Goal: Task Accomplishment & Management: Manage account settings

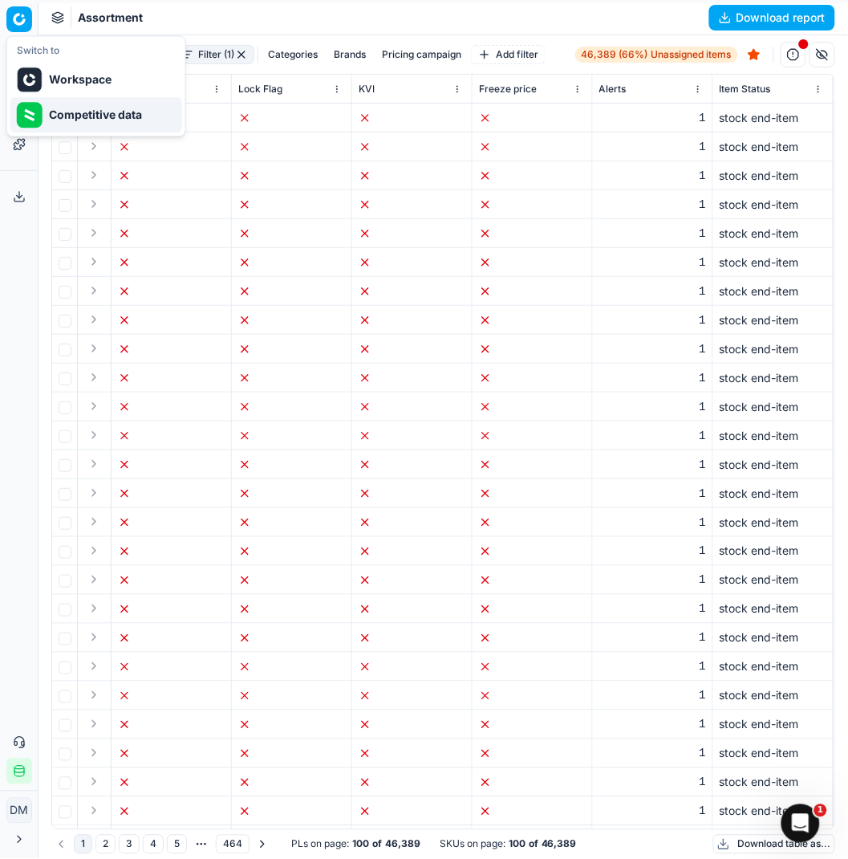
click at [72, 114] on div "Competitive data" at bounding box center [96, 114] width 172 height 35
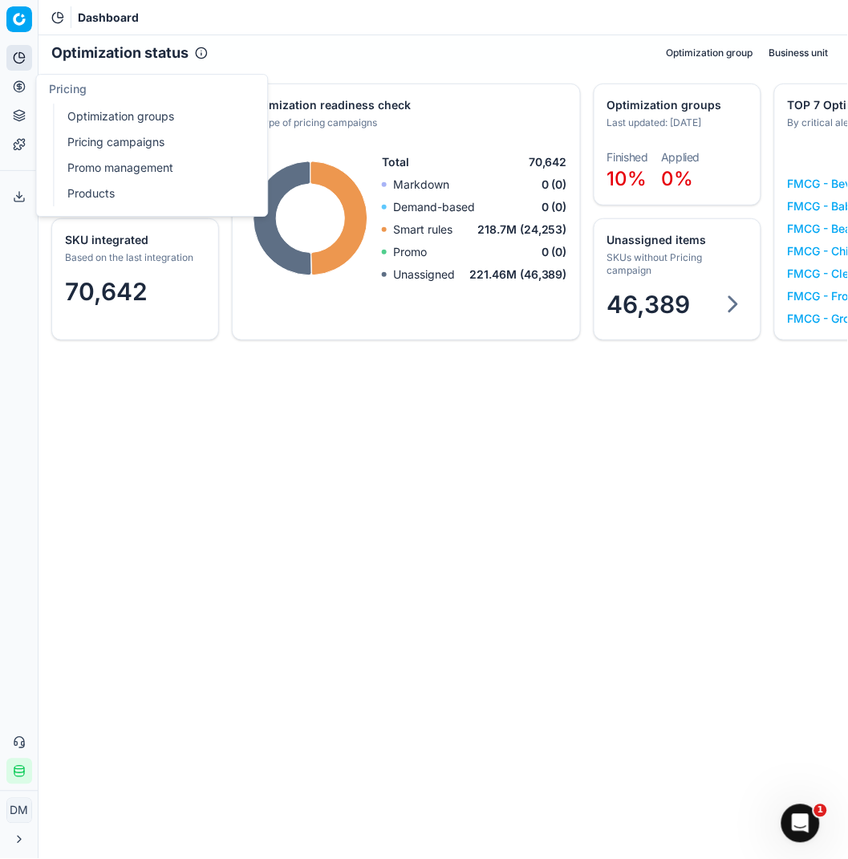
click at [19, 84] on icon at bounding box center [19, 86] width 0 height 6
click at [22, 116] on icon at bounding box center [19, 115] width 13 height 13
click at [19, 86] on icon at bounding box center [19, 86] width 0 height 6
click at [14, 80] on icon at bounding box center [19, 86] width 13 height 13
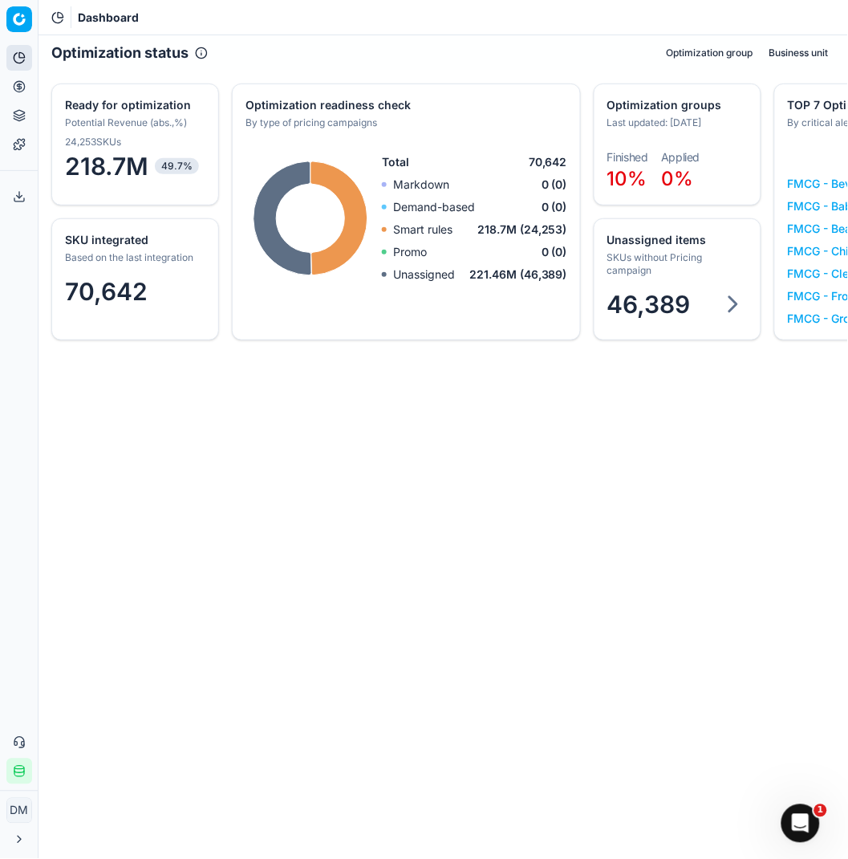
click at [19, 83] on icon at bounding box center [19, 86] width 13 height 13
click at [19, 83] on icon at bounding box center [19, 86] width 0 height 6
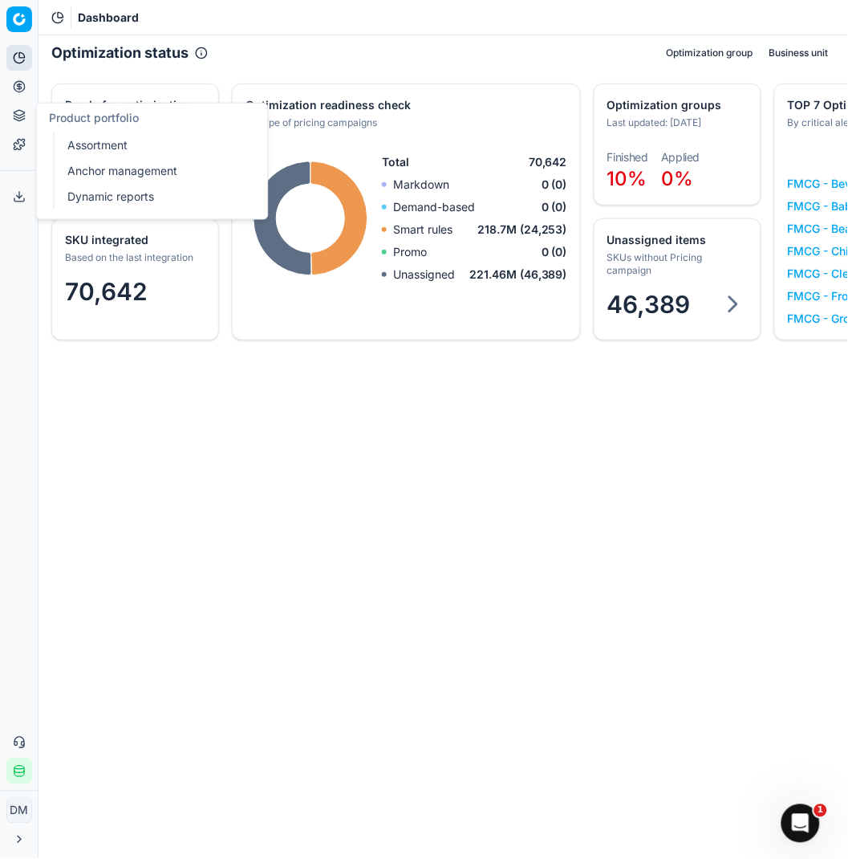
click at [22, 120] on icon at bounding box center [19, 115] width 13 height 13
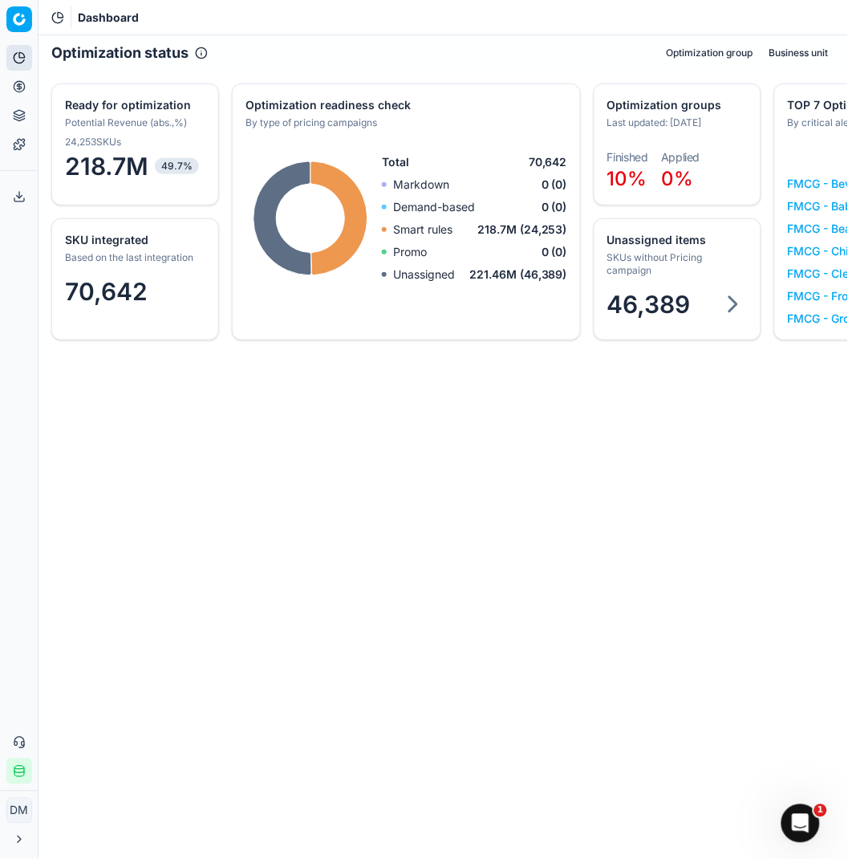
click at [27, 145] on link "Templates" at bounding box center [19, 145] width 26 height 26
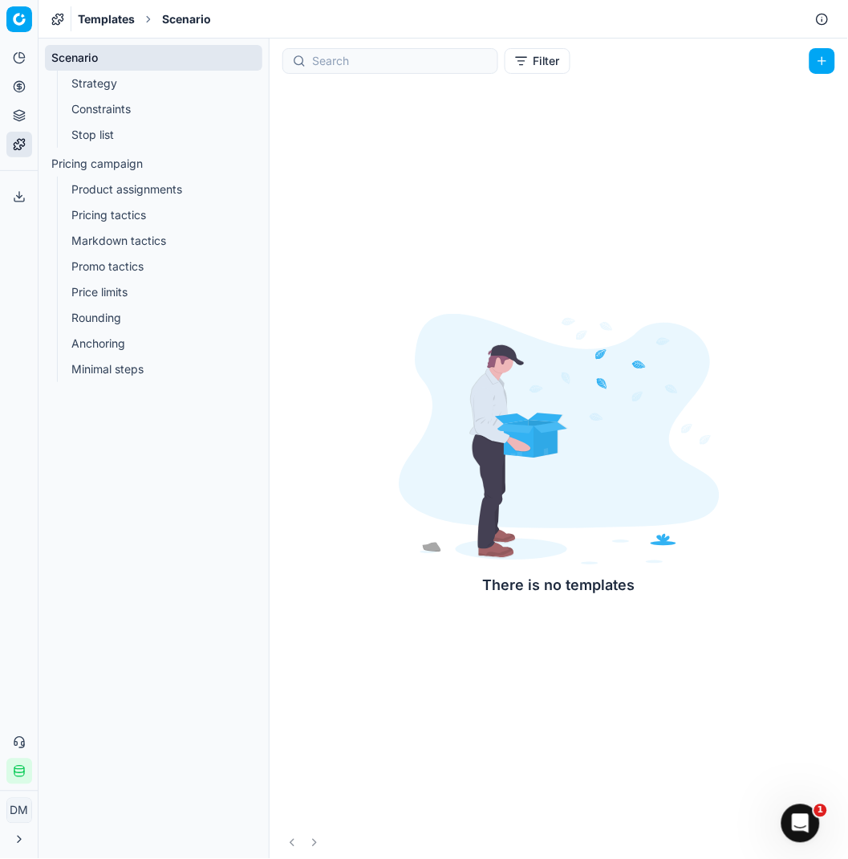
click at [94, 89] on link "Strategy" at bounding box center [154, 83] width 178 height 22
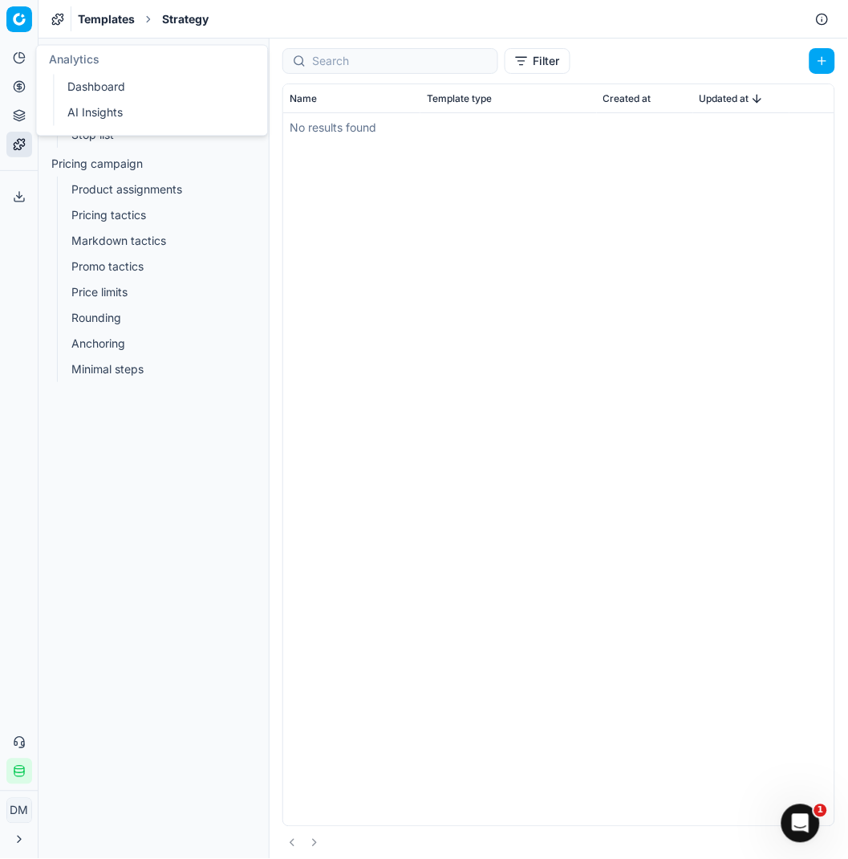
click at [17, 53] on icon at bounding box center [19, 58] width 10 height 10
click at [85, 83] on link "Dashboard" at bounding box center [154, 87] width 187 height 22
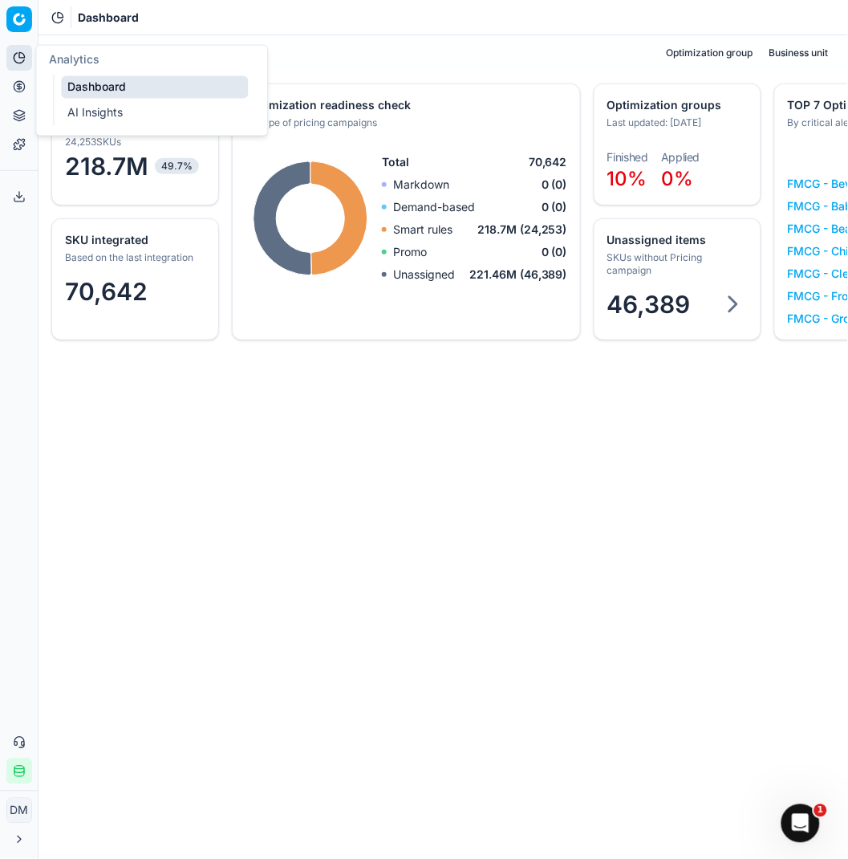
click at [74, 115] on link "AI Insights" at bounding box center [154, 113] width 187 height 22
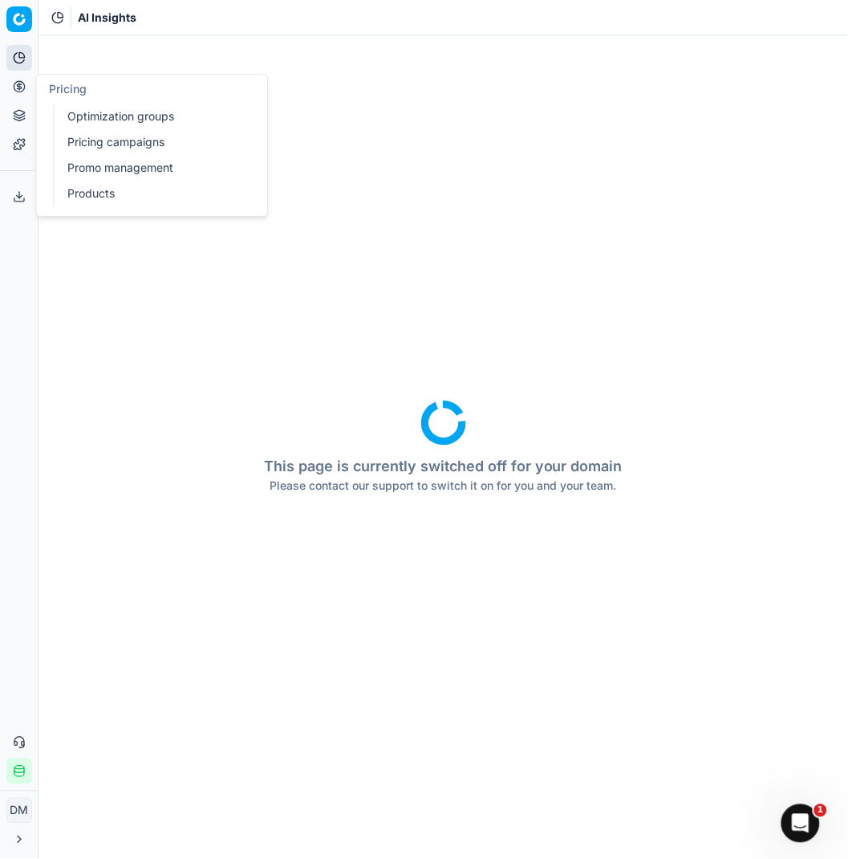
click at [26, 90] on button "Pricing" at bounding box center [19, 87] width 26 height 26
click at [85, 191] on link "Products" at bounding box center [154, 193] width 187 height 22
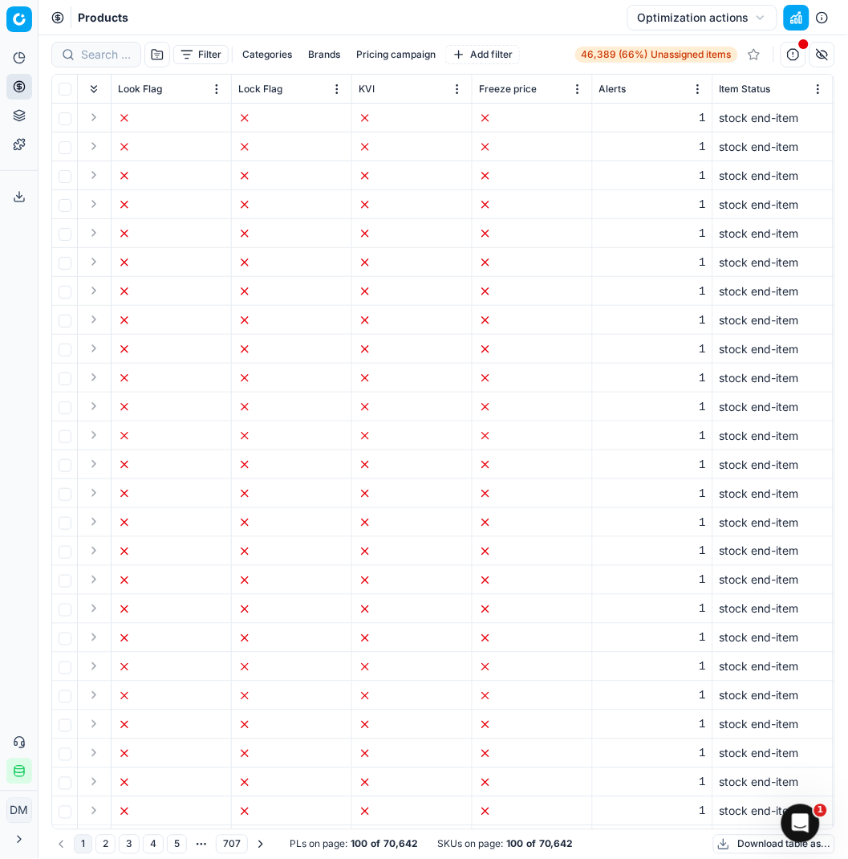
click at [282, 53] on button "Categories" at bounding box center [267, 54] width 63 height 19
click at [166, 107] on input "FMCG" at bounding box center [164, 110] width 13 height 13
checkbox input "true"
click at [377, 148] on button "Apply" at bounding box center [366, 145] width 39 height 19
click at [428, 57] on button "Pricing campaign" at bounding box center [434, 54] width 92 height 19
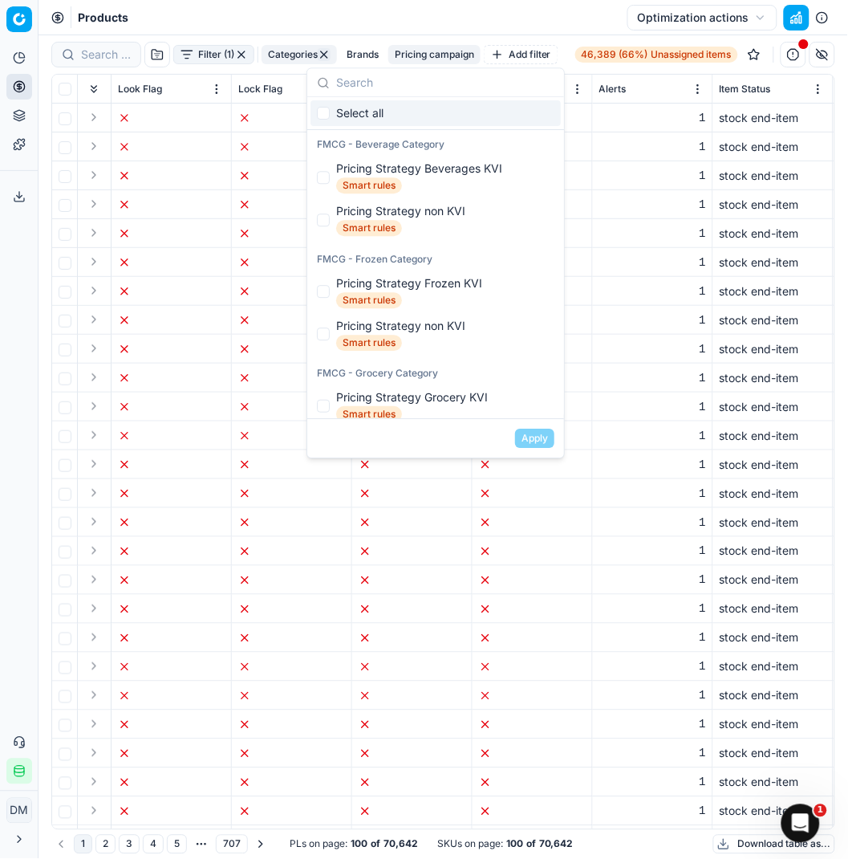
click at [428, 57] on button "Pricing campaign" at bounding box center [434, 54] width 92 height 19
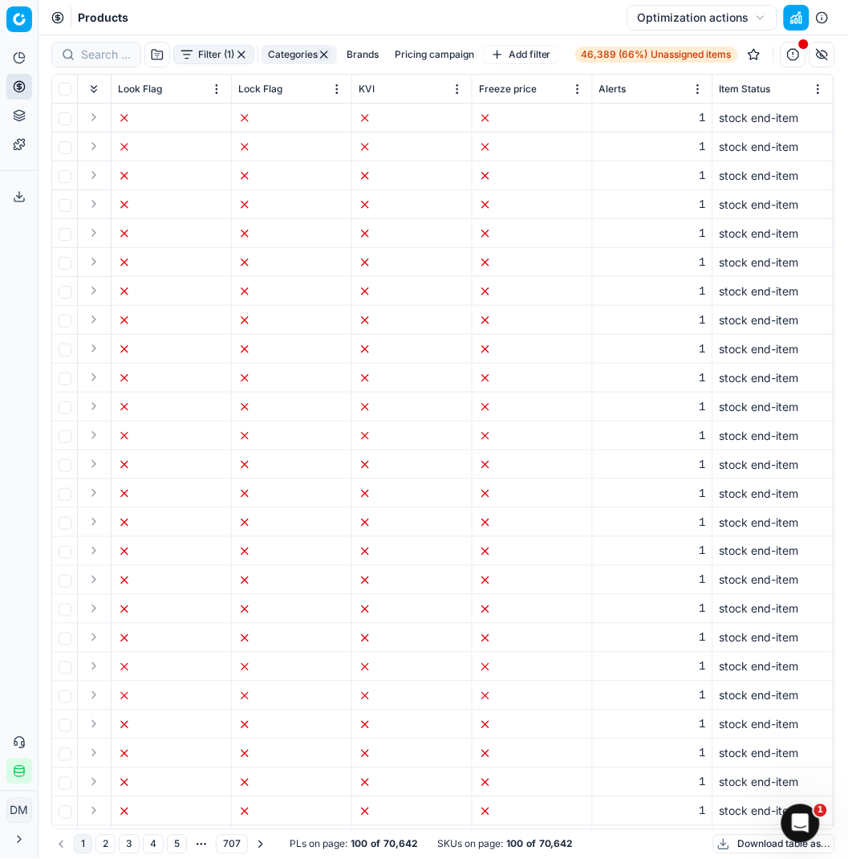
click at [95, 85] on button "Expand all" at bounding box center [93, 88] width 19 height 19
click at [161, 56] on button "button" at bounding box center [157, 55] width 26 height 26
click at [241, 49] on button "button" at bounding box center [241, 54] width 13 height 13
click at [251, 48] on button "Categories" at bounding box center [267, 54] width 63 height 19
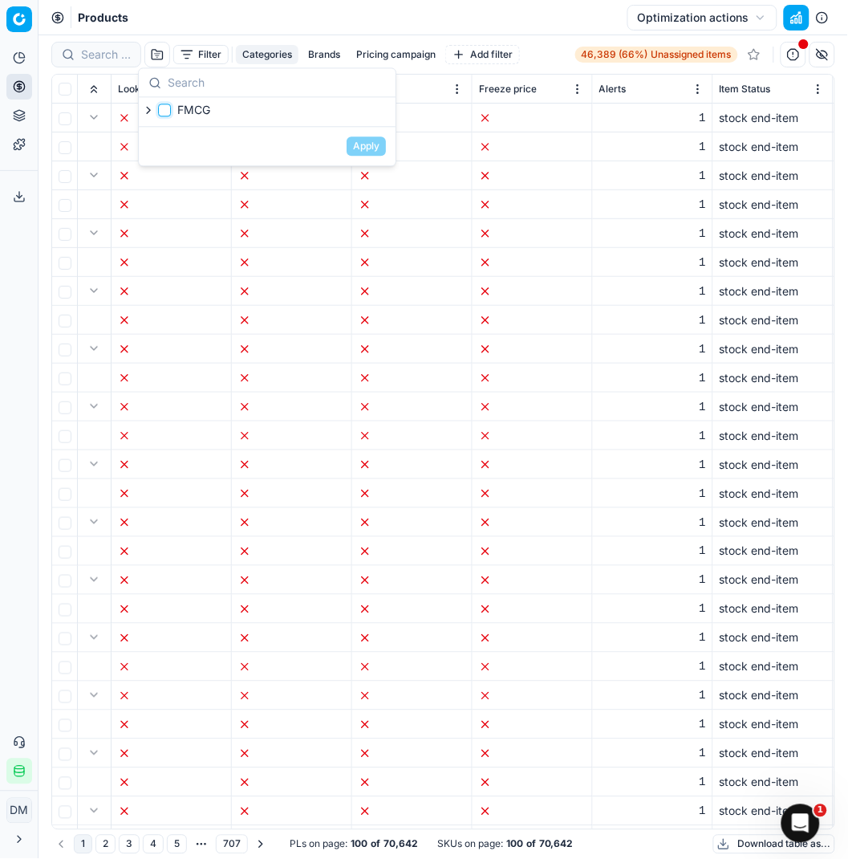
click at [168, 107] on input "FMCG" at bounding box center [164, 110] width 13 height 13
click at [145, 111] on icon "button" at bounding box center [148, 110] width 13 height 13
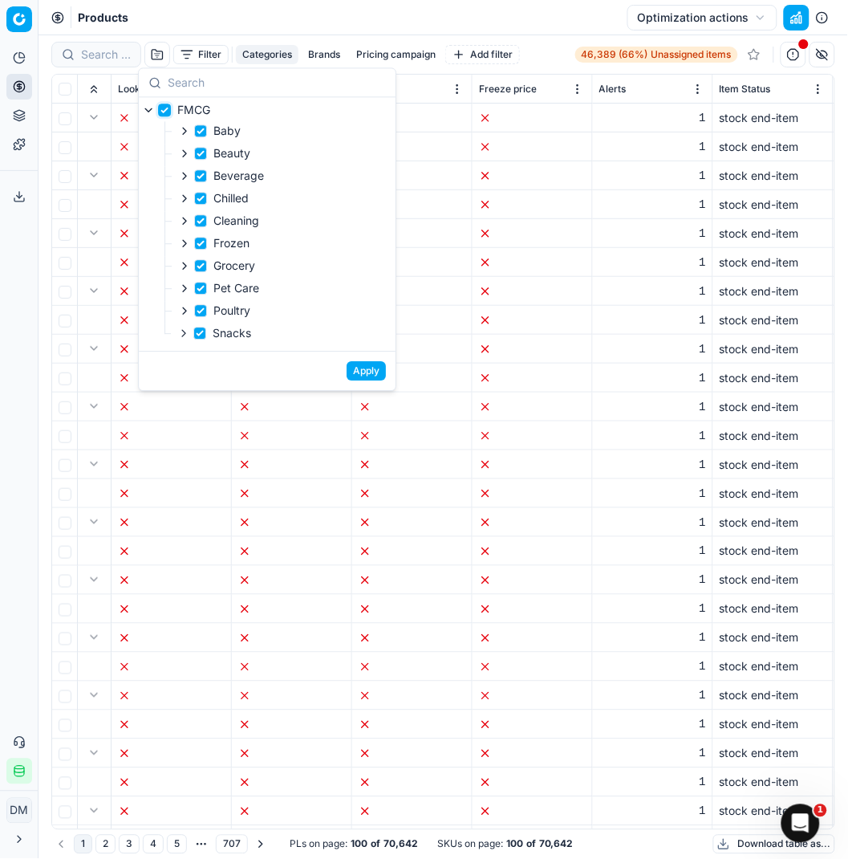
click at [162, 107] on input "FMCG" at bounding box center [164, 110] width 13 height 13
checkbox input "false"
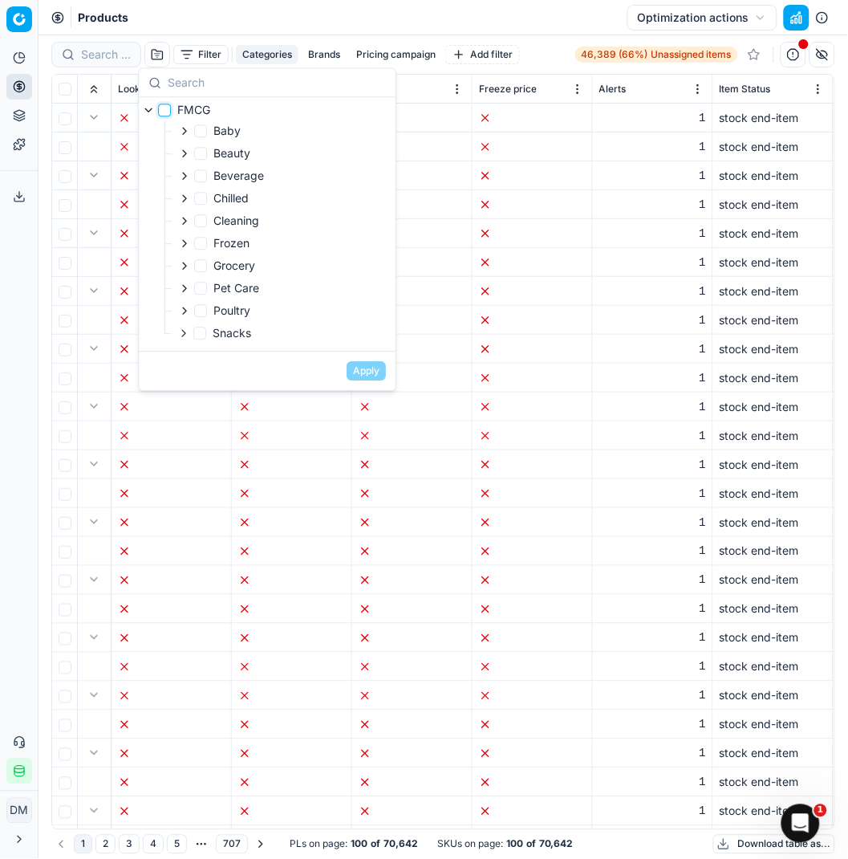
checkbox input "false"
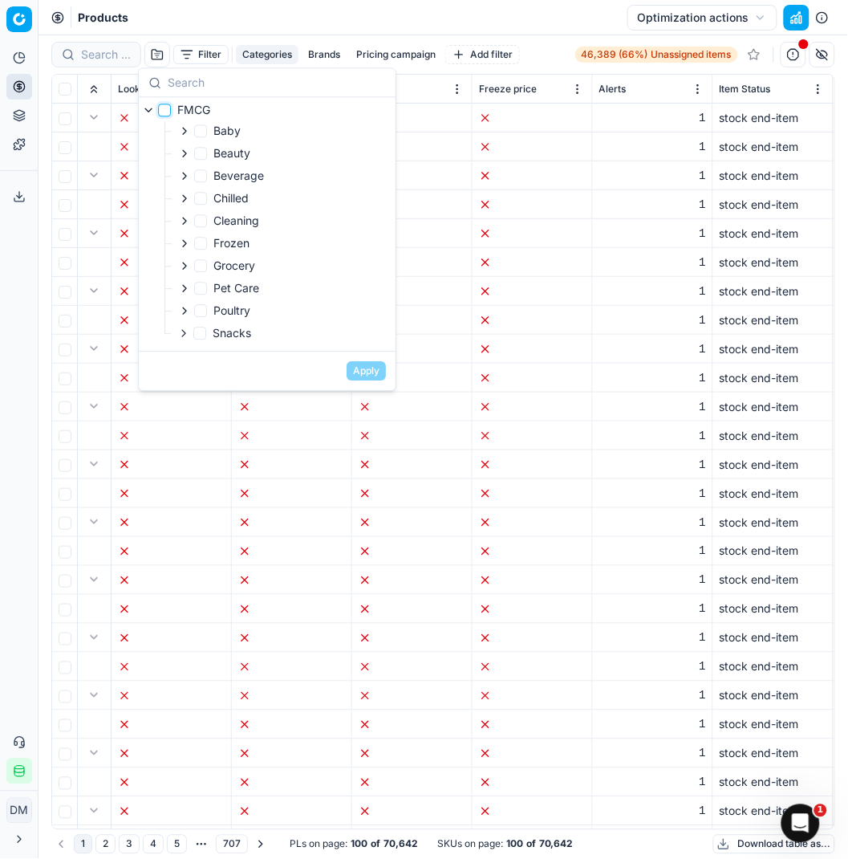
checkbox input "false"
click at [202, 173] on input "Beverage" at bounding box center [200, 175] width 13 height 13
checkbox input "true"
click at [364, 374] on button "Apply" at bounding box center [366, 370] width 39 height 19
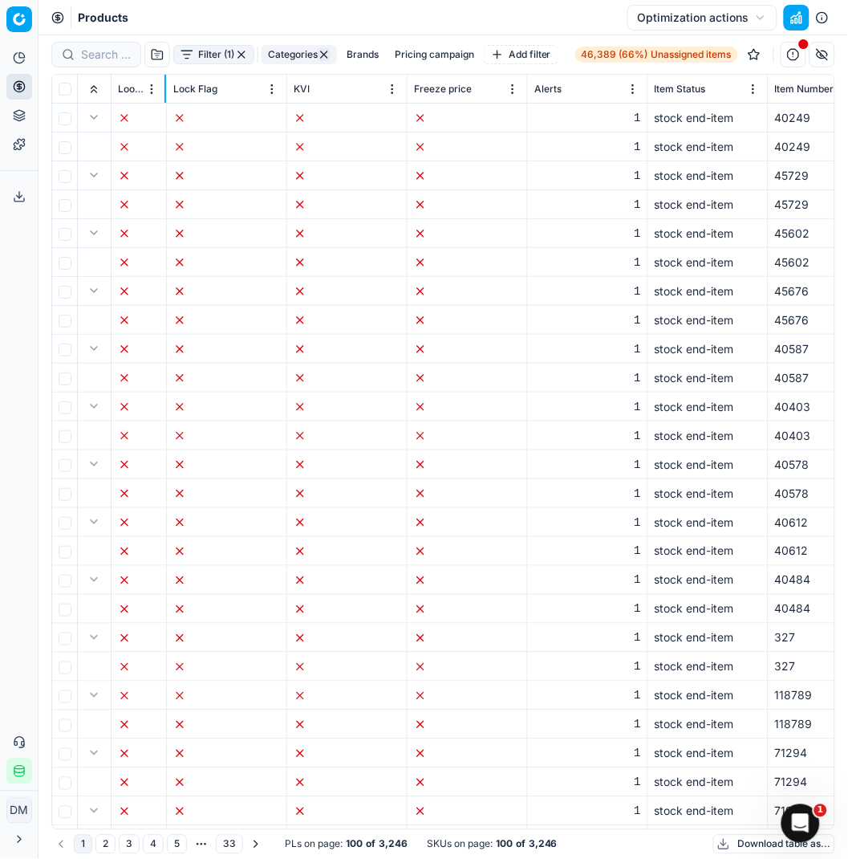
drag, startPoint x: 230, startPoint y: 92, endPoint x: 165, endPoint y: 99, distance: 65.3
click at [165, 99] on div at bounding box center [165, 89] width 2 height 28
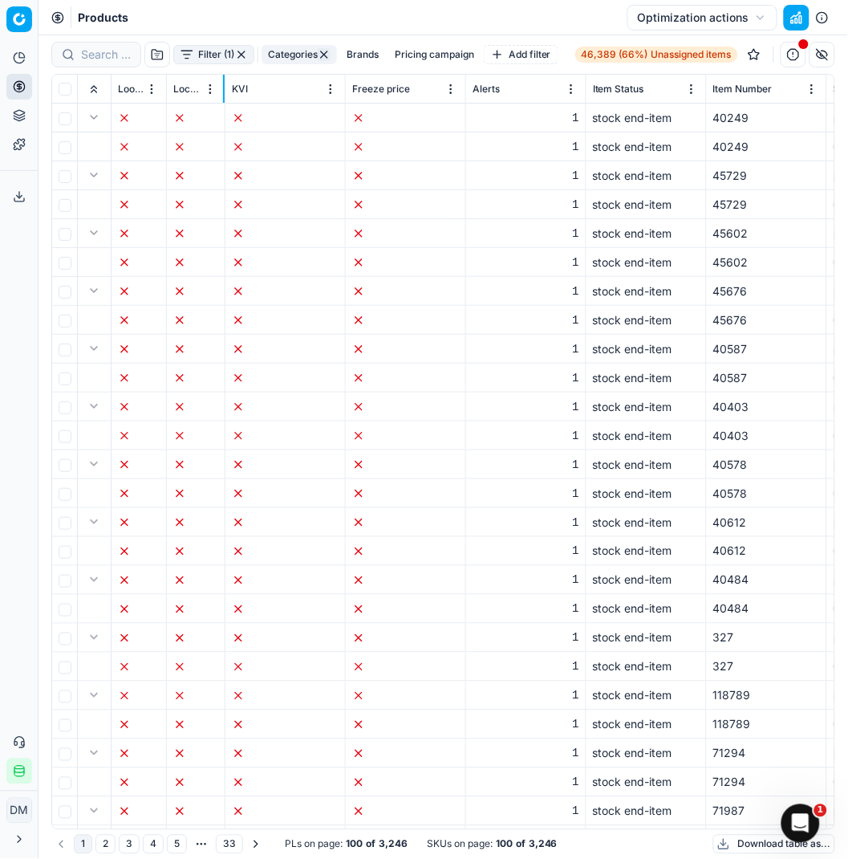
drag, startPoint x: 285, startPoint y: 98, endPoint x: 223, endPoint y: 106, distance: 62.3
click at [223, 106] on div "Look Flag Lock Flag KVI Freeze price Alerts Item Status Item Number SKU Title F…" at bounding box center [443, 452] width 782 height 754
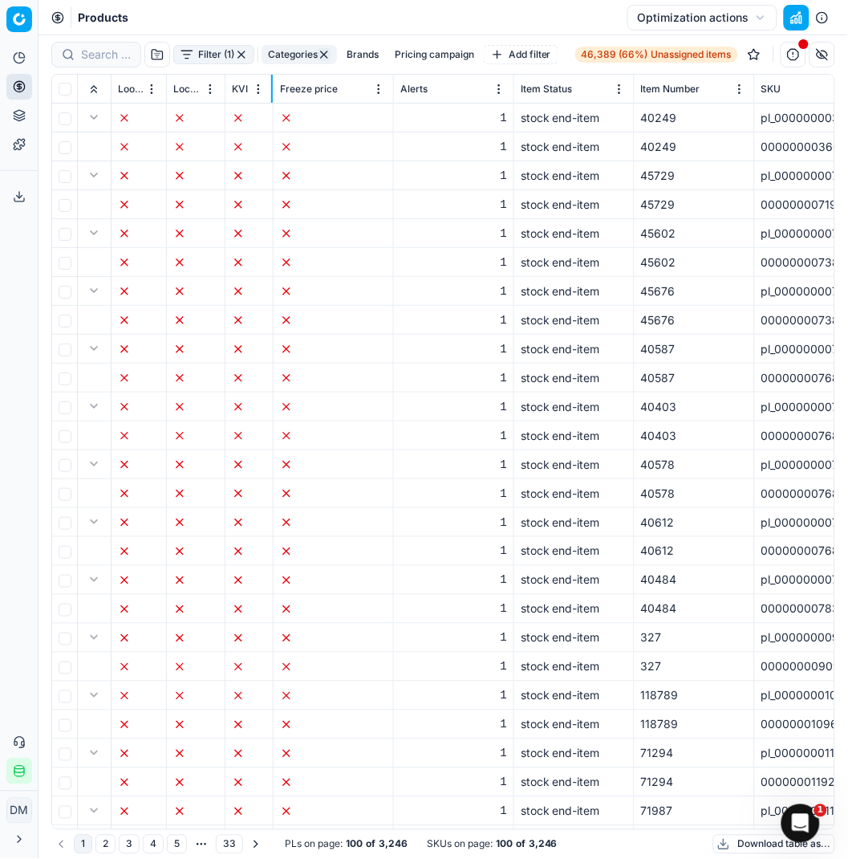
drag, startPoint x: 343, startPoint y: 95, endPoint x: 271, endPoint y: 101, distance: 72.5
click at [271, 101] on div at bounding box center [272, 89] width 2 height 28
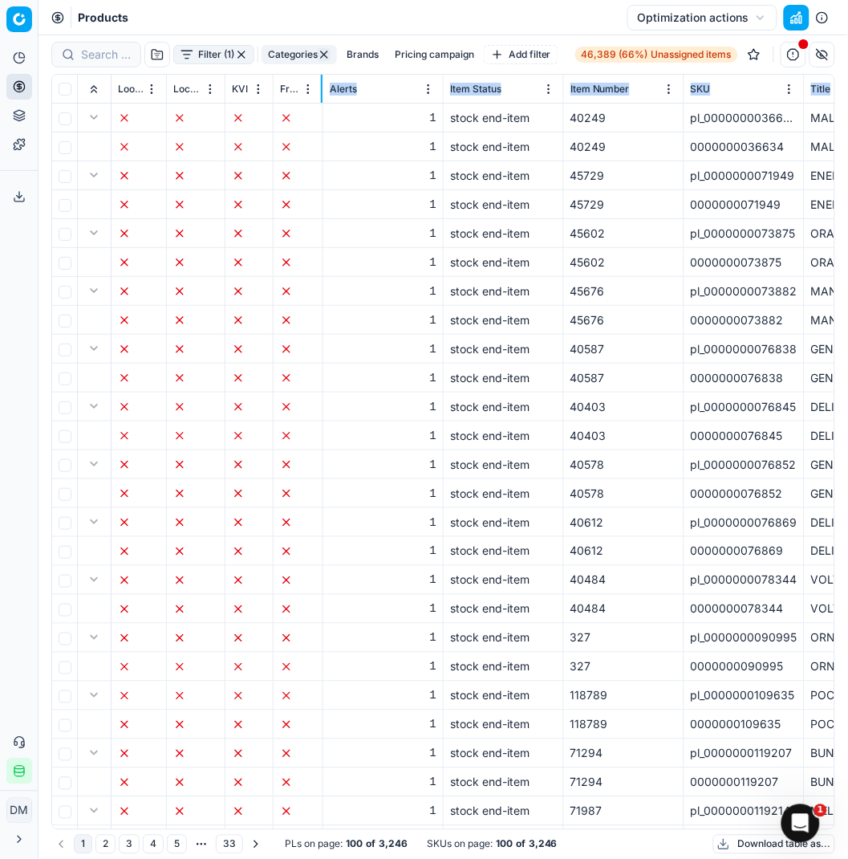
drag, startPoint x: 392, startPoint y: 98, endPoint x: 321, endPoint y: 106, distance: 71.1
click at [321, 106] on div "Look Flag Lock Flag KVI Freeze price Alerts Item Status Item Number SKU Title F…" at bounding box center [443, 452] width 782 height 754
drag, startPoint x: 349, startPoint y: 106, endPoint x: 447, endPoint y: 95, distance: 98.5
click at [447, 95] on th "Item Status" at bounding box center [504, 89] width 120 height 29
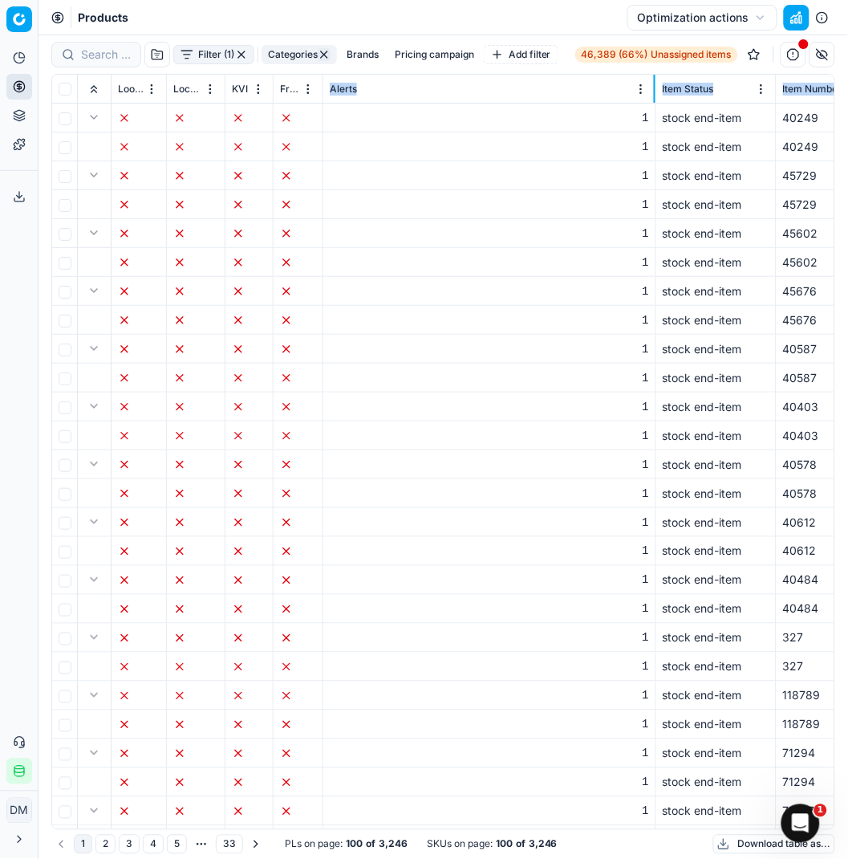
click at [440, 27] on div "Products Optimization actions" at bounding box center [444, 17] width 810 height 35
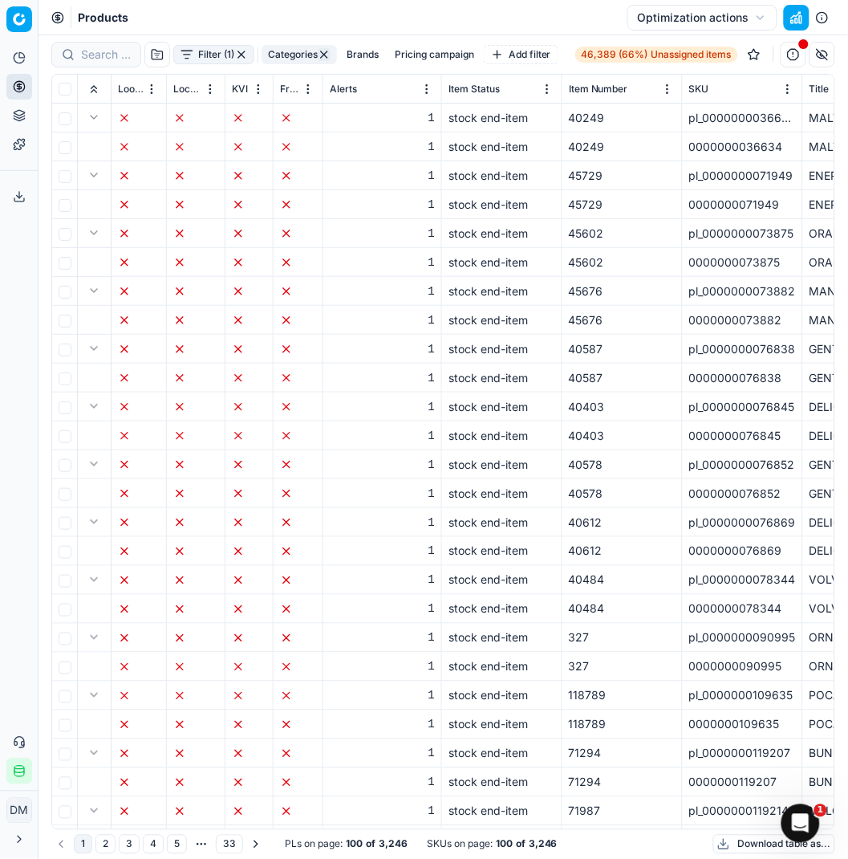
drag, startPoint x: 417, startPoint y: 131, endPoint x: 397, endPoint y: 165, distance: 39.9
click at [398, 168] on div "1" at bounding box center [382, 176] width 105 height 16
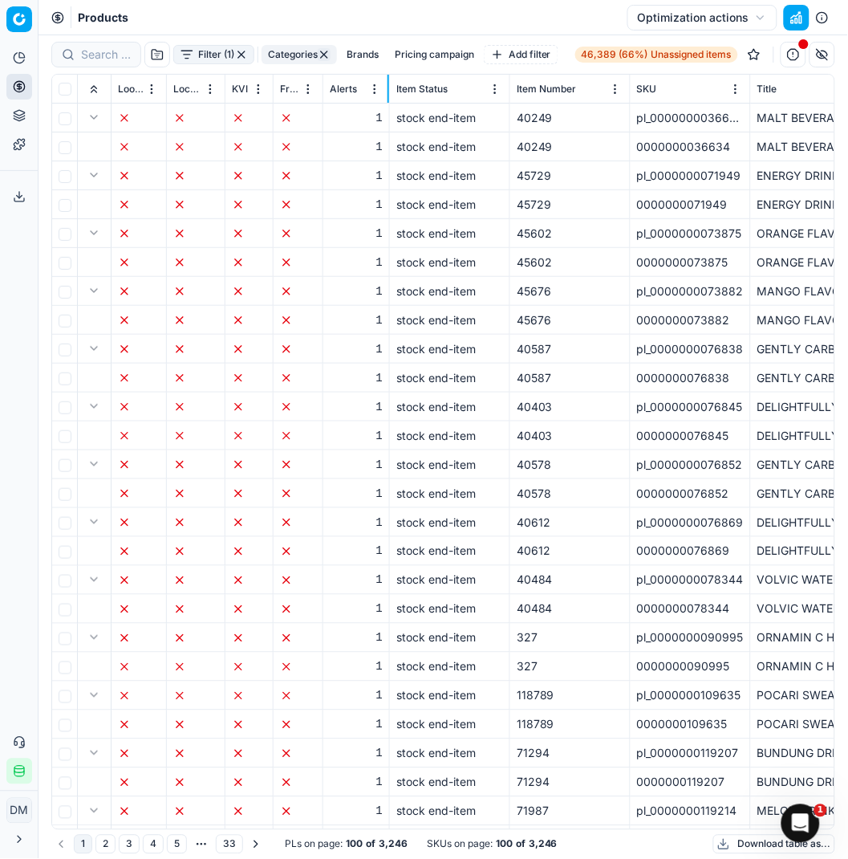
drag, startPoint x: 439, startPoint y: 94, endPoint x: 383, endPoint y: 96, distance: 56.2
click at [388, 96] on div at bounding box center [389, 89] width 2 height 28
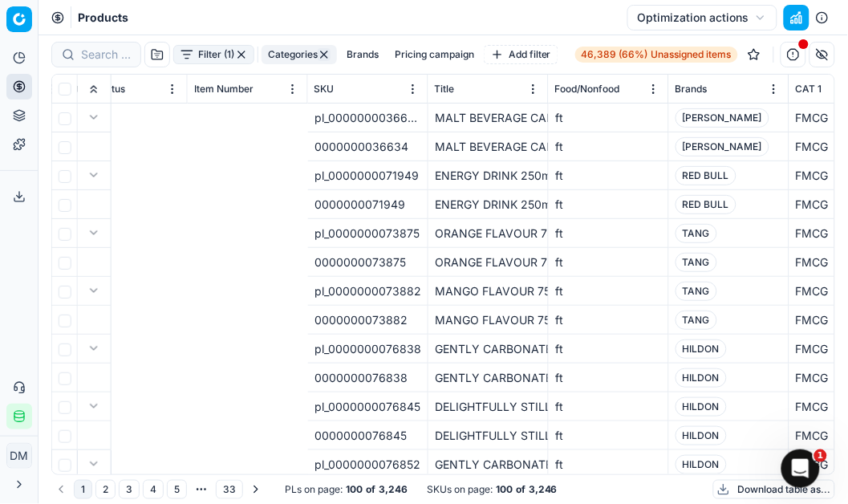
scroll to position [0, 1205]
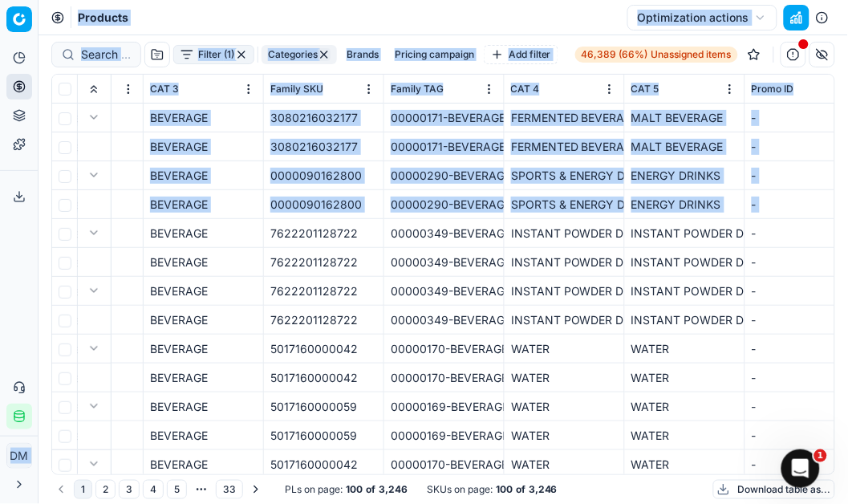
drag, startPoint x: 0, startPoint y: 231, endPoint x: 66, endPoint y: 244, distance: 67.0
click at [66, 244] on div "Pricing platform Analytics Pricing Product portfolio Templates Export service 0…" at bounding box center [424, 252] width 848 height 504
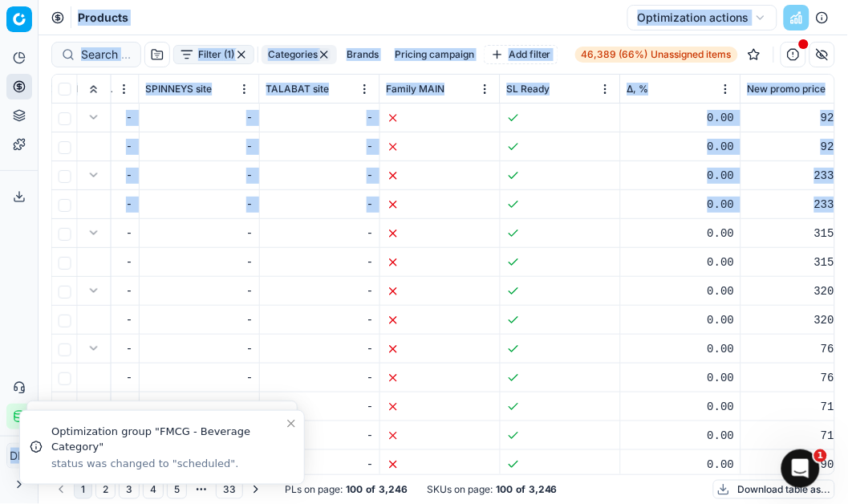
scroll to position [0, 8267]
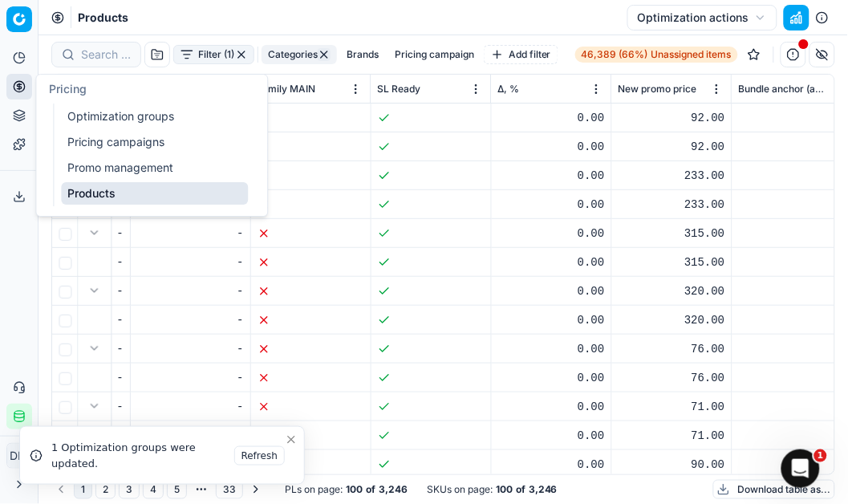
click at [95, 144] on link "Pricing campaigns" at bounding box center [154, 142] width 187 height 22
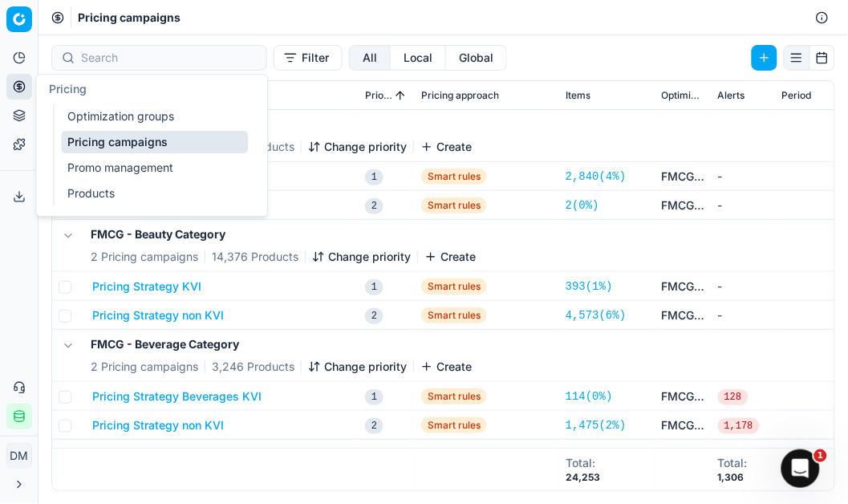
click at [75, 113] on link "Optimization groups" at bounding box center [154, 116] width 187 height 22
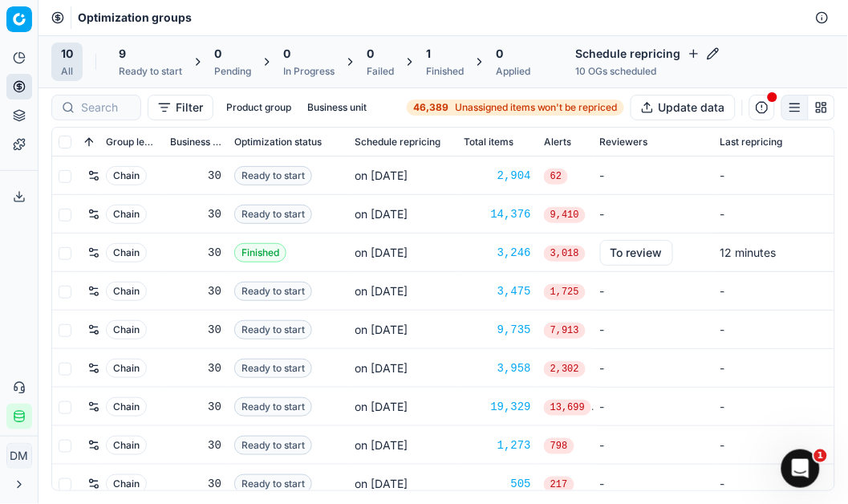
click at [185, 110] on button "Filter" at bounding box center [181, 108] width 66 height 26
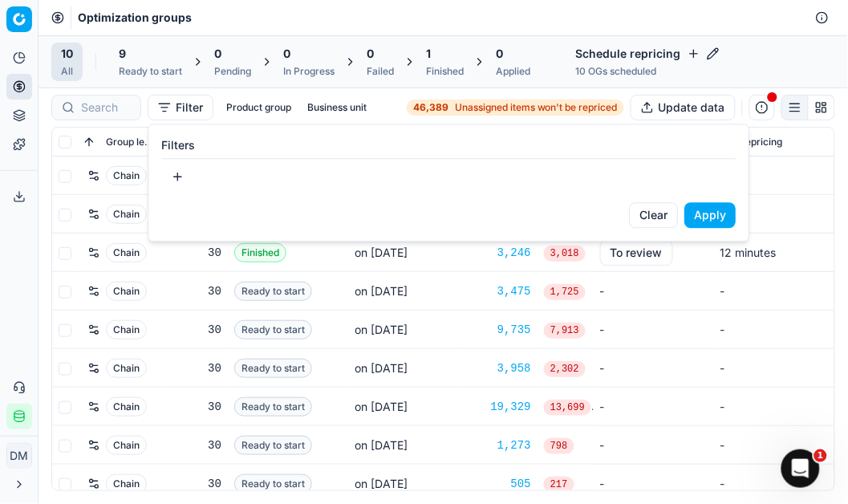
click at [177, 173] on button "button" at bounding box center [177, 177] width 32 height 26
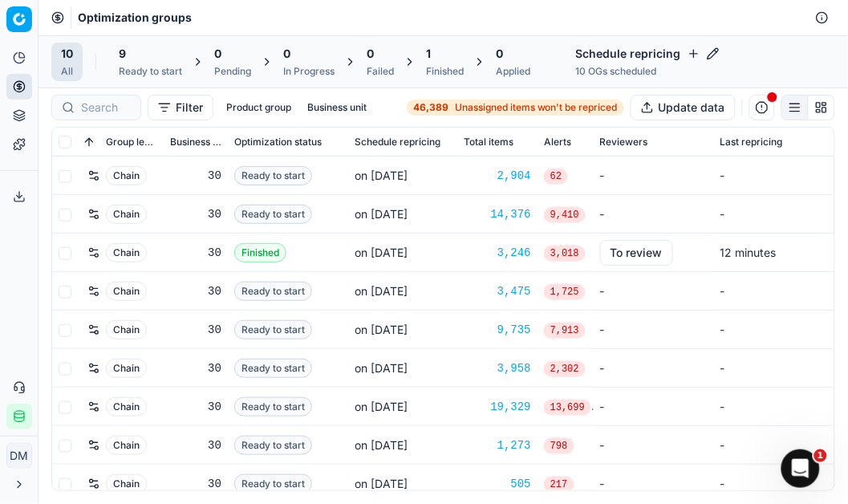
click at [285, 112] on html "Pricing platform Analytics Pricing Product portfolio Templates Export service 0…" at bounding box center [424, 252] width 848 height 504
click at [206, 108] on button "Filter" at bounding box center [181, 108] width 66 height 26
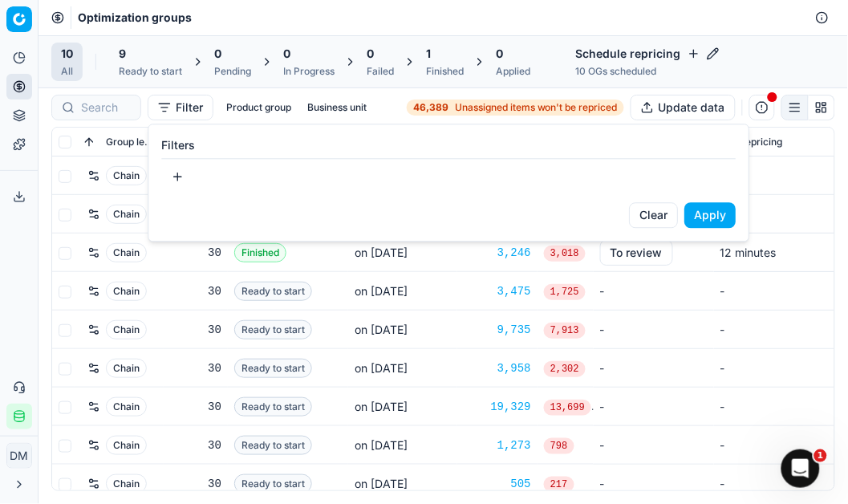
click at [189, 177] on button "button" at bounding box center [177, 177] width 32 height 26
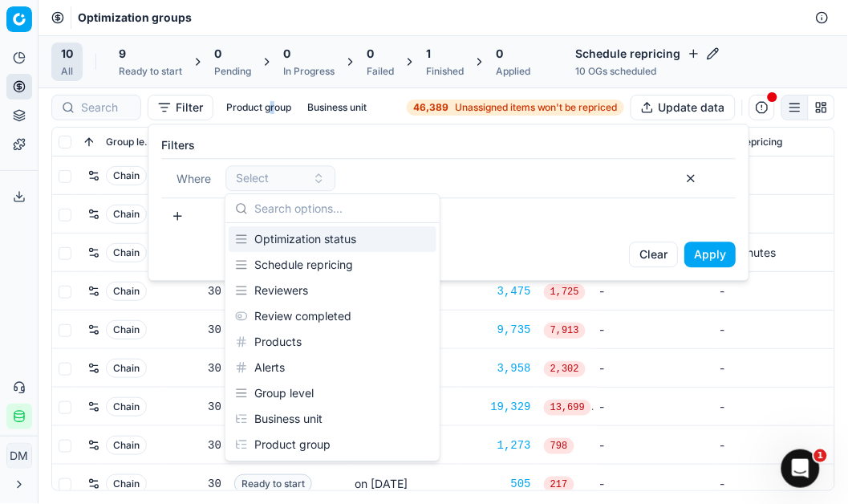
click at [271, 97] on html "Pricing platform Analytics Pricing Product portfolio Templates Export service 0…" at bounding box center [424, 252] width 848 height 504
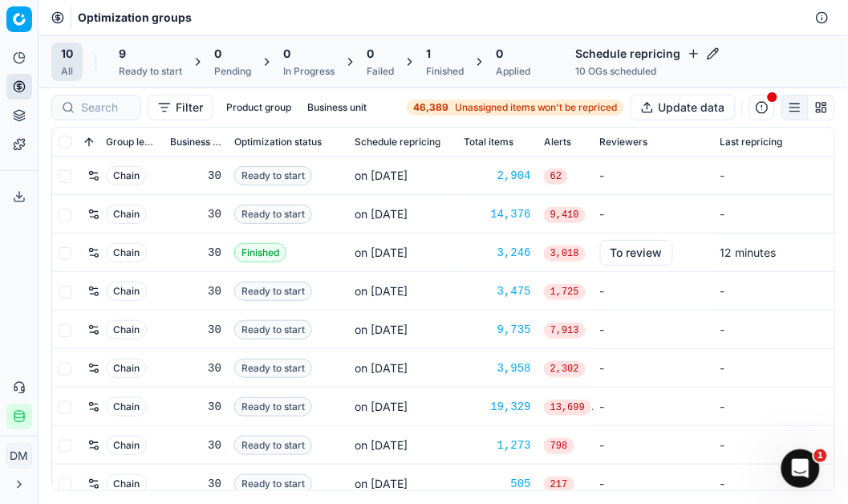
drag, startPoint x: 271, startPoint y: 97, endPoint x: 266, endPoint y: 118, distance: 21.6
click at [266, 118] on div "Filter Product group Business unit" at bounding box center [212, 108] width 322 height 26
click at [270, 111] on button "Product group" at bounding box center [259, 107] width 78 height 19
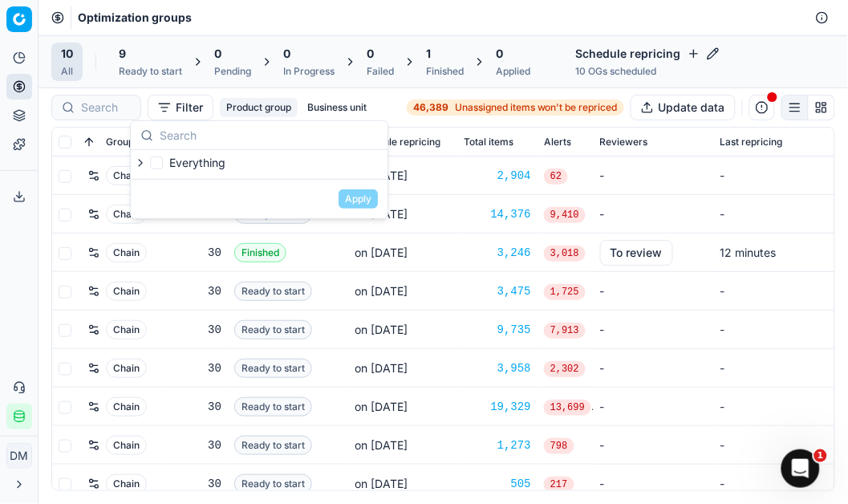
click at [139, 167] on icon "button" at bounding box center [140, 162] width 13 height 13
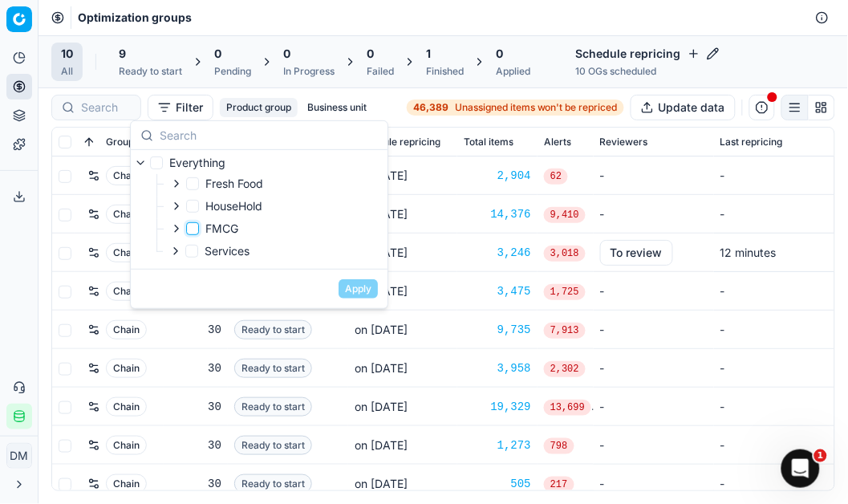
click at [188, 233] on input "FMCG" at bounding box center [192, 228] width 13 height 13
checkbox input "true"
click at [347, 283] on button "Apply" at bounding box center [358, 288] width 39 height 19
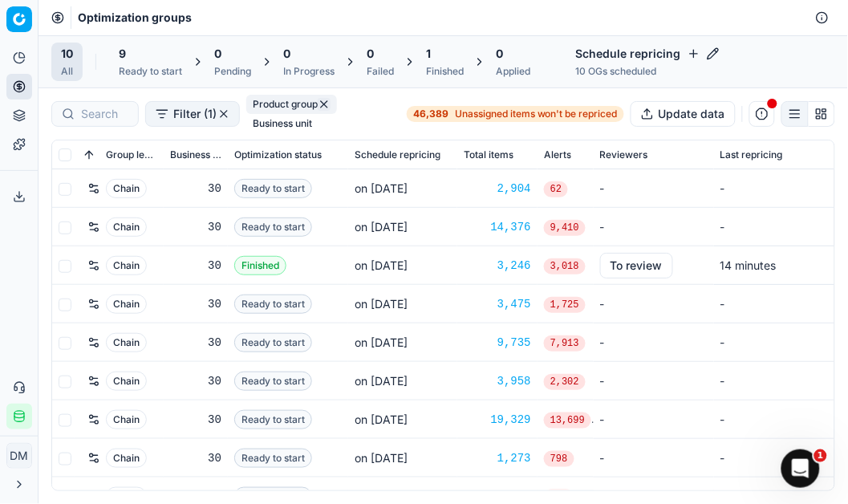
click at [175, 116] on button "Filter (1)" at bounding box center [192, 114] width 95 height 26
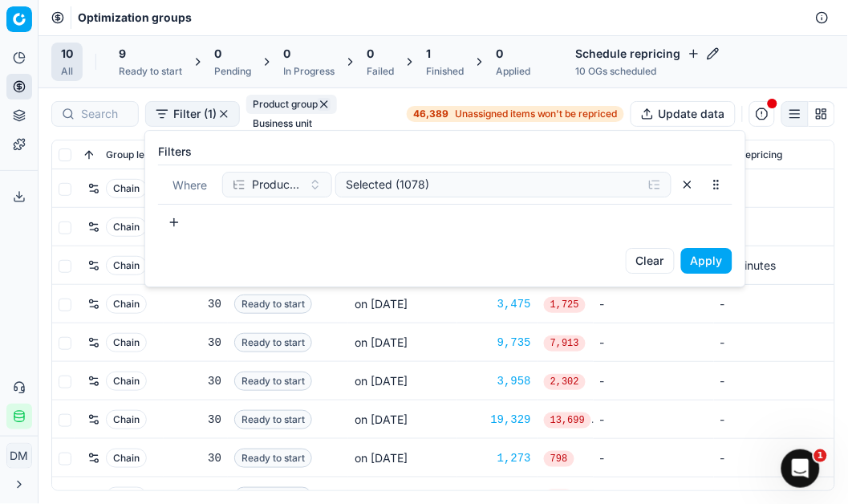
click at [165, 228] on button "button" at bounding box center [174, 222] width 32 height 26
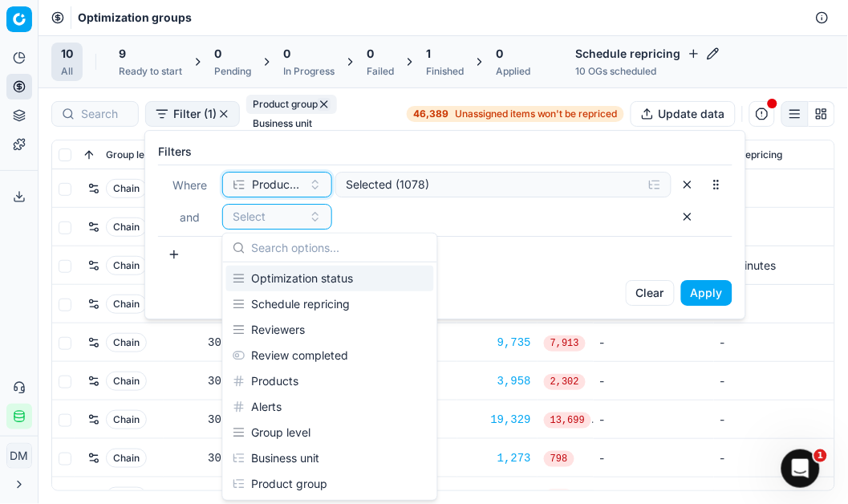
click at [315, 190] on button "Product group" at bounding box center [277, 185] width 110 height 26
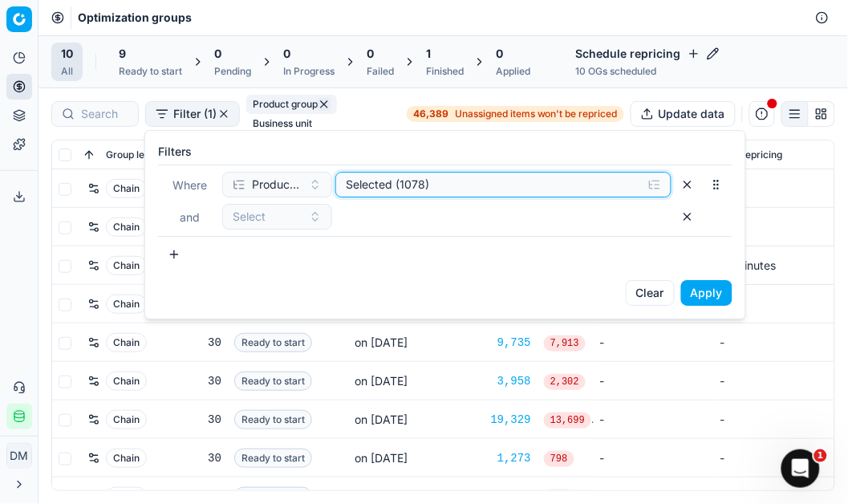
click at [501, 191] on div "Selected (1078)" at bounding box center [491, 185] width 290 height 16
click at [346, 247] on icon "button" at bounding box center [349, 246] width 13 height 13
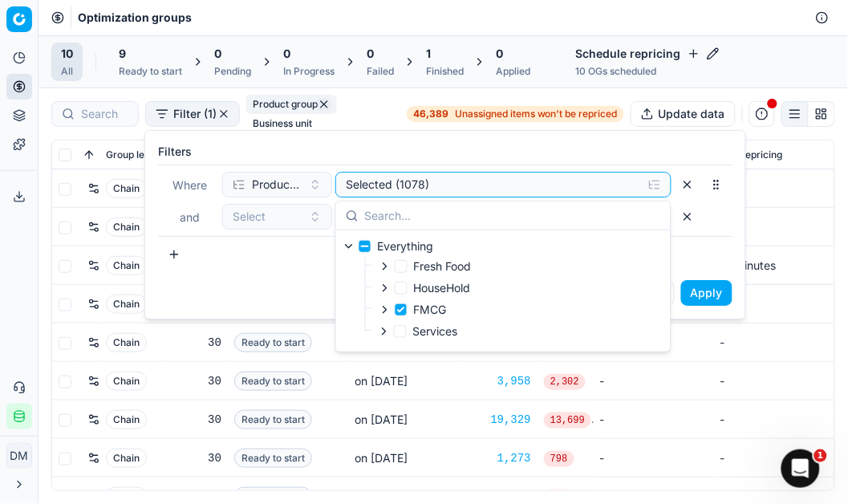
click at [384, 315] on icon "button" at bounding box center [385, 309] width 13 height 13
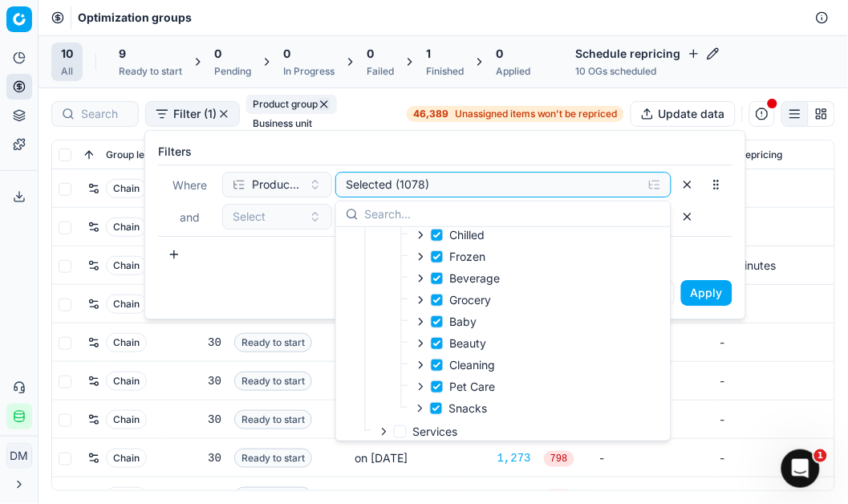
scroll to position [54, 0]
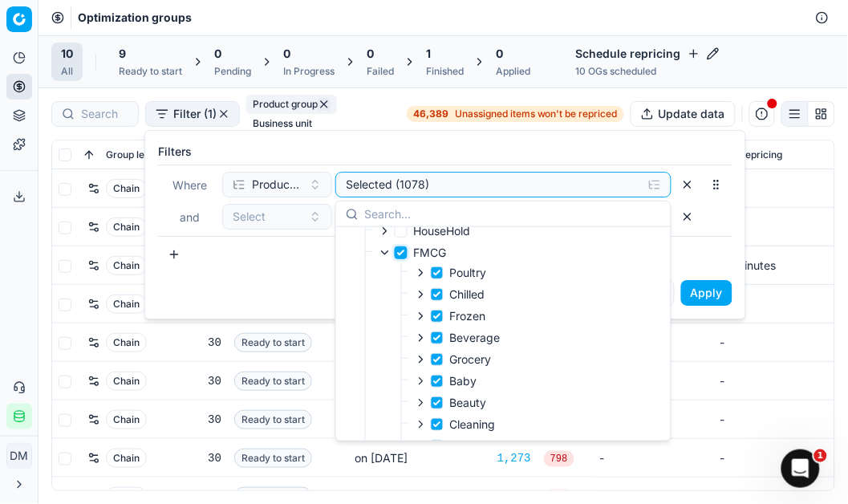
click at [397, 255] on input "FMCG" at bounding box center [401, 252] width 13 height 13
checkbox input "false"
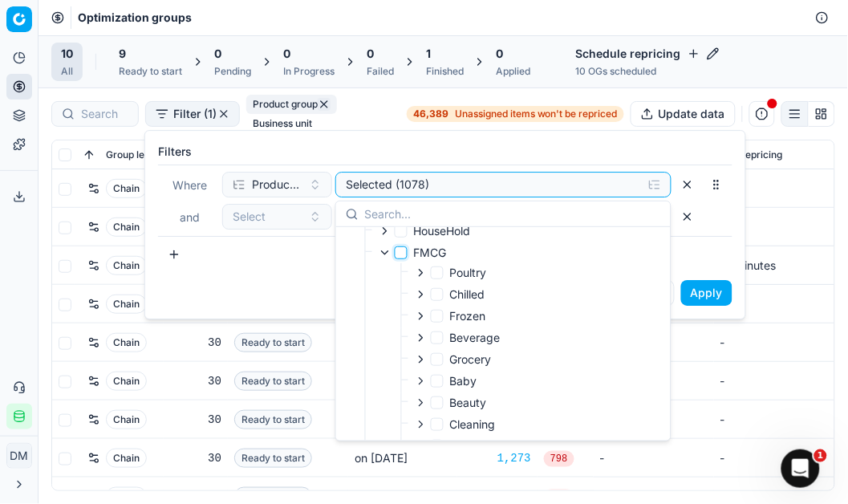
checkbox input "false"
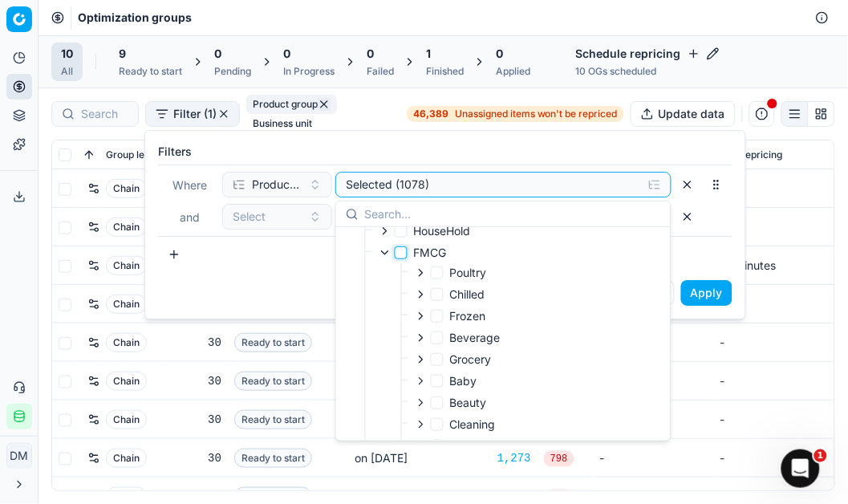
checkbox input "false"
click at [436, 341] on input "Beverage" at bounding box center [437, 337] width 13 height 13
checkbox input "true"
click at [413, 343] on li "Beverage" at bounding box center [450, 339] width 99 height 22
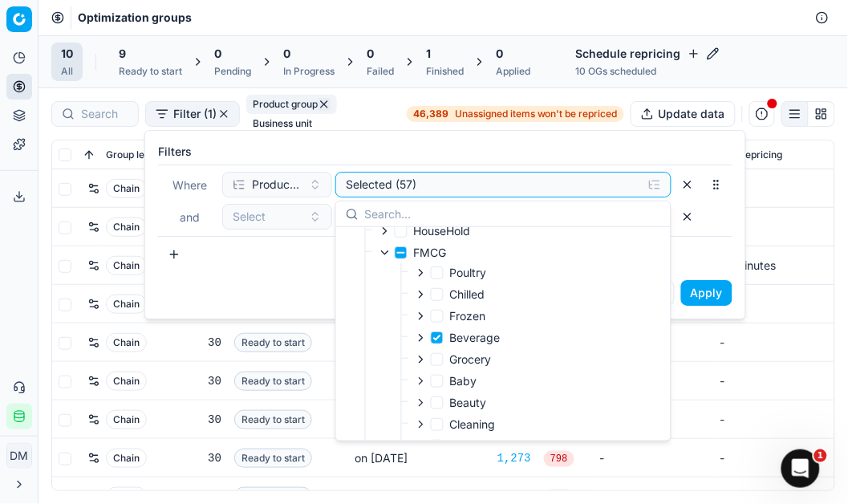
click at [423, 339] on icon "button" at bounding box center [421, 337] width 13 height 13
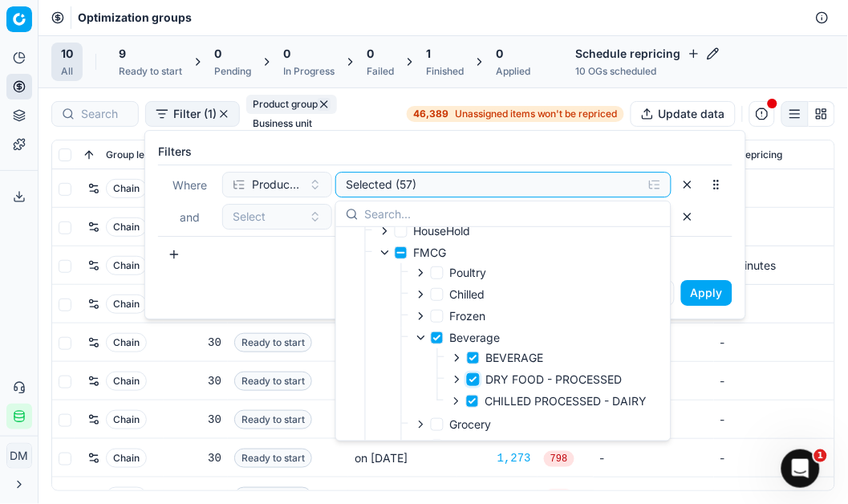
click at [473, 384] on input "DRY FOOD - PROCESSED" at bounding box center [473, 379] width 13 height 13
checkbox input "false"
click at [470, 407] on input "CHILLED PROCESSED - DAIRY" at bounding box center [472, 401] width 13 height 13
checkbox input "false"
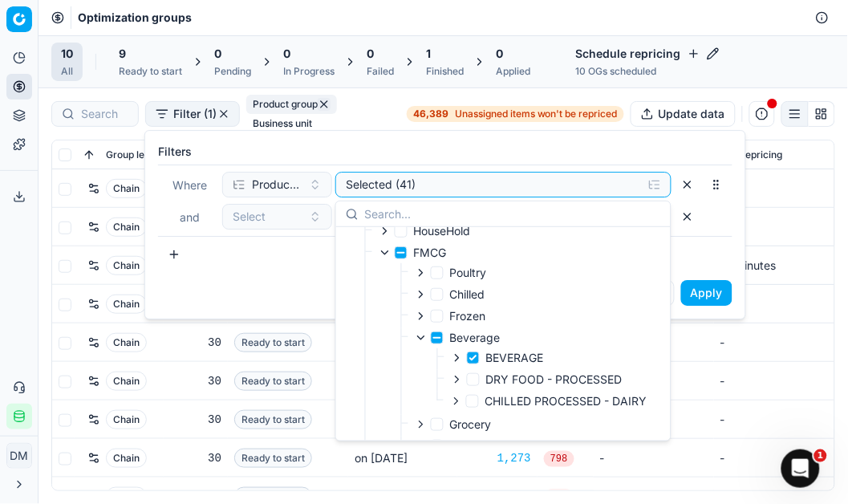
click at [451, 359] on icon "button" at bounding box center [457, 357] width 13 height 13
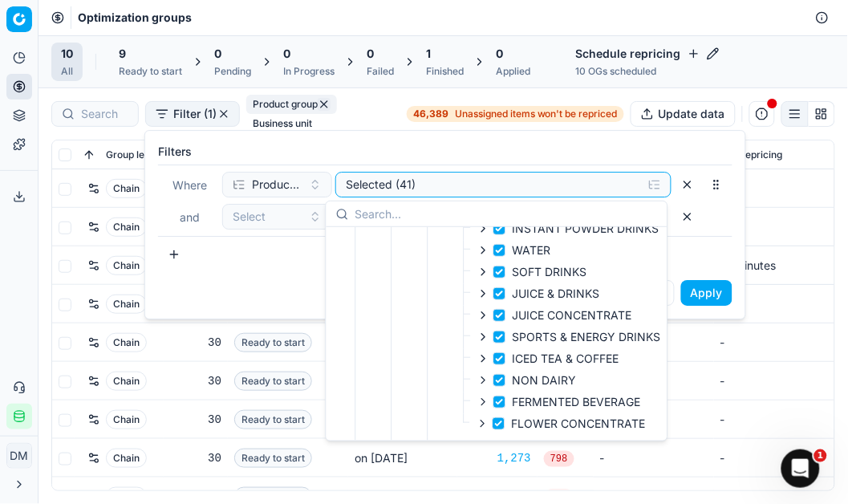
scroll to position [167, 0]
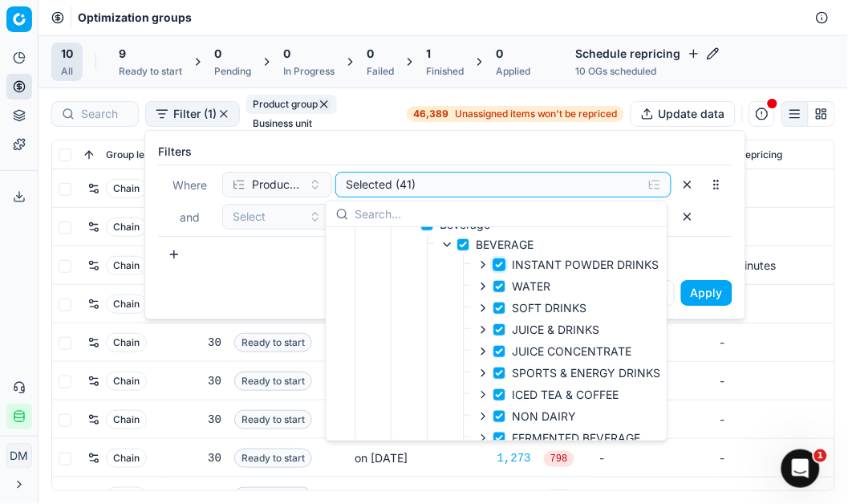
click at [501, 267] on input "INSTANT POWDER DRINKS" at bounding box center [499, 264] width 13 height 13
checkbox input "false"
click at [500, 283] on input "WATER" at bounding box center [499, 286] width 13 height 13
checkbox input "false"
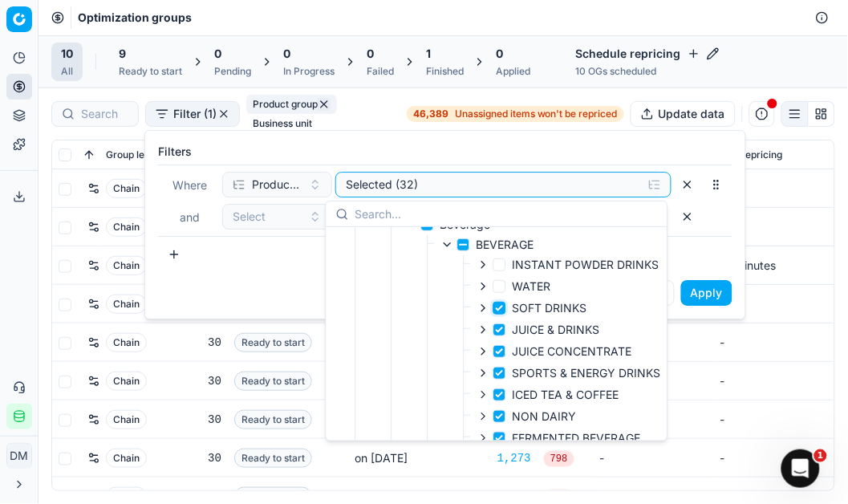
click at [502, 309] on input "SOFT DRINKS" at bounding box center [499, 308] width 13 height 13
checkbox input "false"
click at [485, 376] on icon "button" at bounding box center [483, 373] width 13 height 13
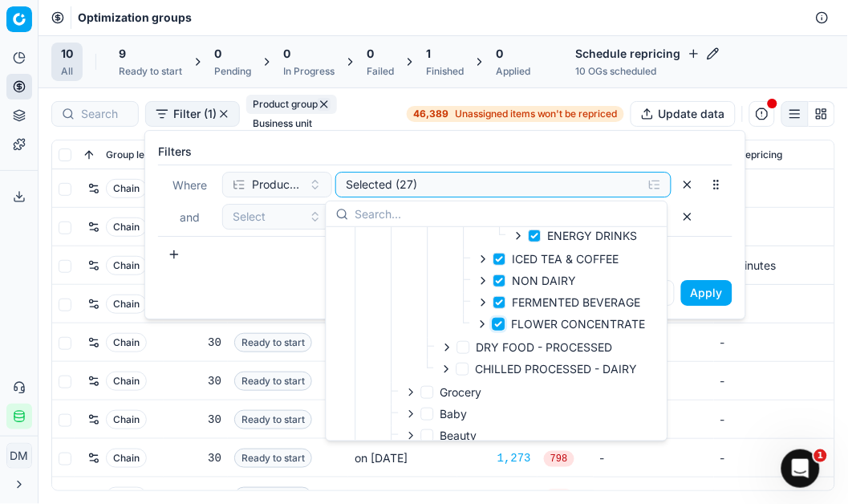
click at [500, 331] on input "FLOWER CONCENTRATE" at bounding box center [499, 324] width 13 height 13
checkbox input "false"
click at [498, 306] on input "FERMENTED BEVERAGE" at bounding box center [499, 302] width 13 height 13
checkbox input "false"
click at [501, 283] on input "NON DAIRY" at bounding box center [499, 280] width 13 height 13
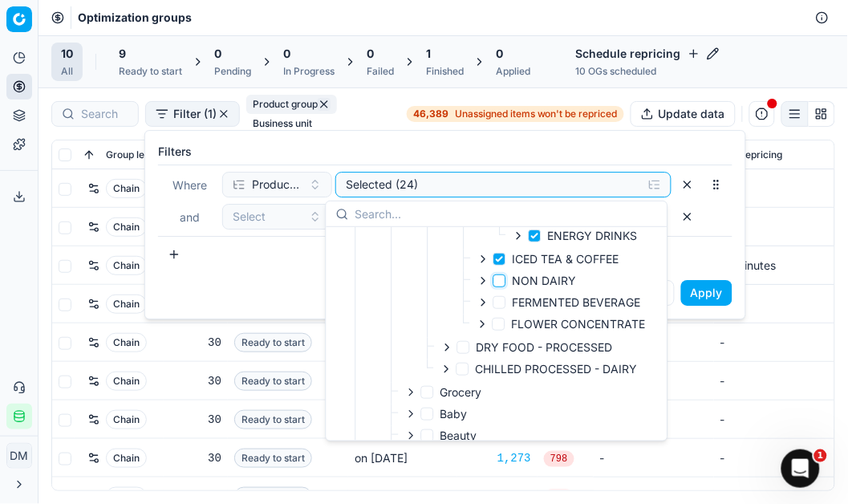
checkbox input "false"
click at [501, 266] on input "ICED TEA & COFFEE" at bounding box center [499, 259] width 13 height 13
checkbox input "false"
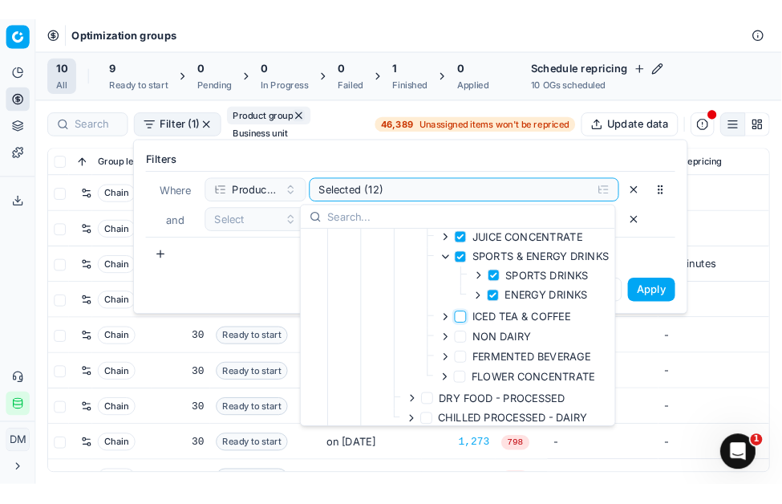
scroll to position [257, 0]
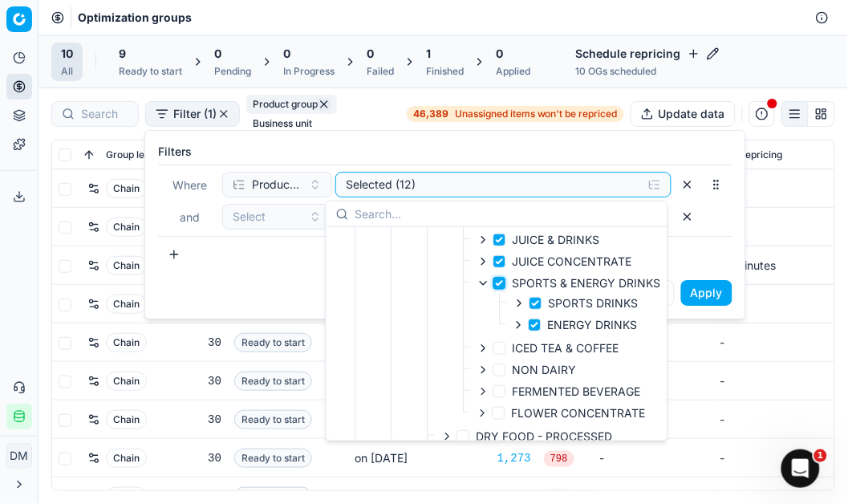
click at [502, 290] on input "SPORTS & ENERGY DRINKS" at bounding box center [499, 283] width 13 height 13
checkbox input "false"
click at [696, 295] on button "Apply" at bounding box center [706, 293] width 51 height 26
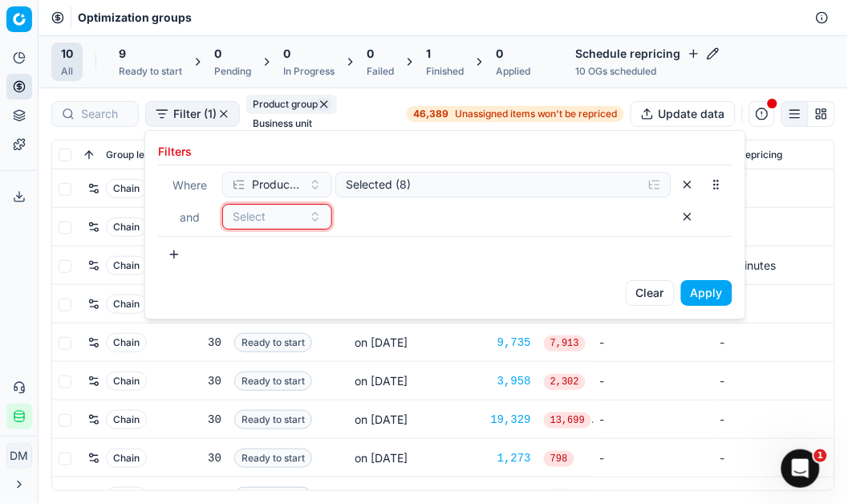
click at [295, 223] on div "Select" at bounding box center [268, 217] width 70 height 16
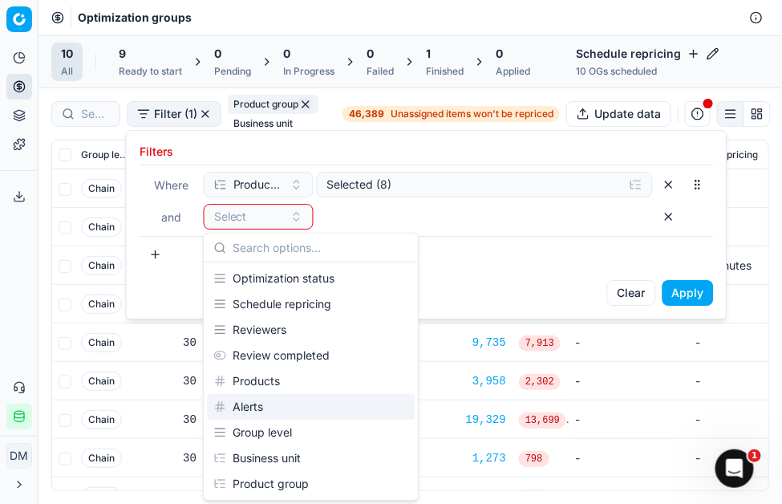
click at [250, 13] on html "Pricing platform Analytics Pricing Product portfolio Templates Export service 0…" at bounding box center [391, 252] width 782 height 504
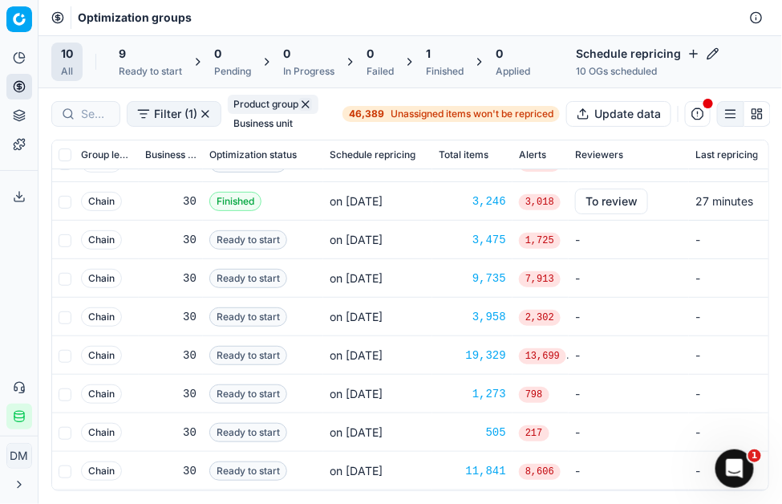
scroll to position [0, 0]
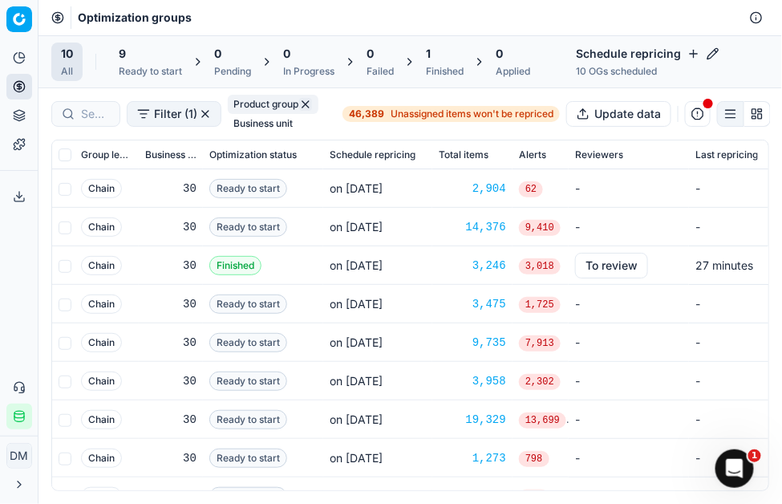
click at [271, 311] on span "Ready to start" at bounding box center [248, 303] width 78 height 19
click at [263, 307] on span "Ready to start" at bounding box center [248, 303] width 78 height 19
click at [59, 302] on input "checkbox" at bounding box center [65, 304] width 13 height 13
checkbox input "true"
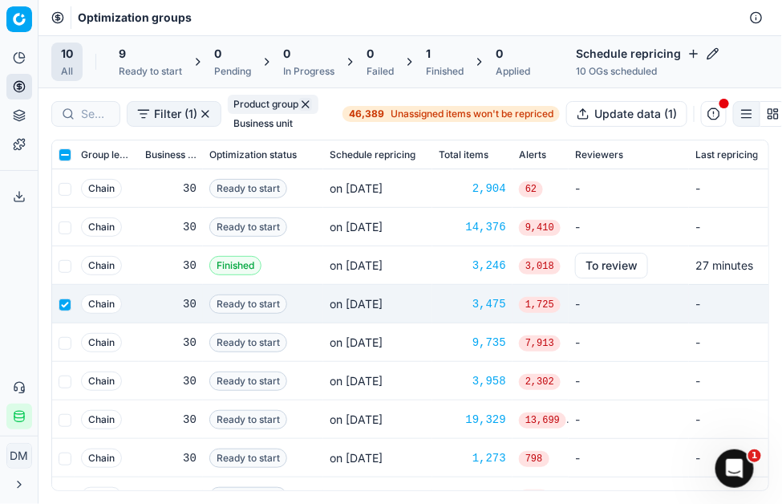
click at [242, 308] on span "Ready to start" at bounding box center [248, 303] width 78 height 19
click at [607, 262] on button "To review" at bounding box center [611, 266] width 73 height 26
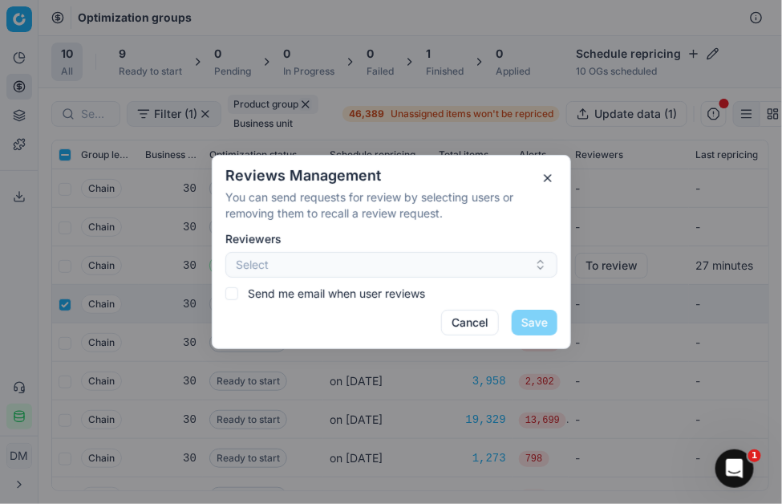
click at [522, 260] on button "Select" at bounding box center [391, 265] width 332 height 26
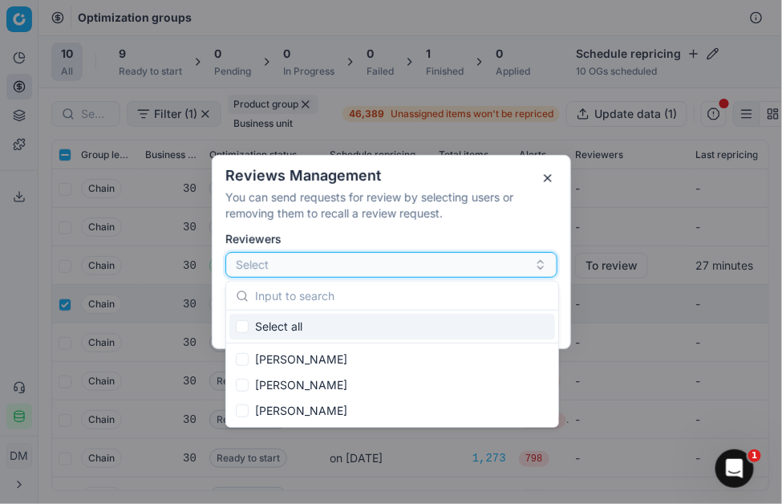
click at [544, 262] on icon "button" at bounding box center [540, 264] width 13 height 13
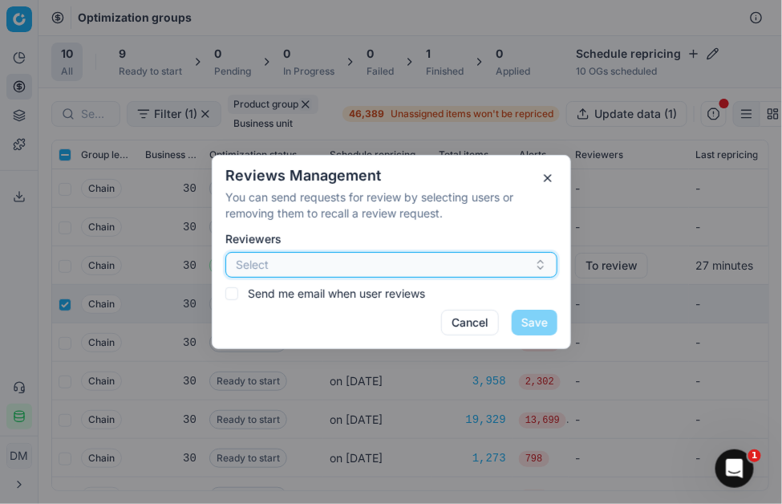
click at [540, 261] on icon "button" at bounding box center [541, 262] width 6 height 2
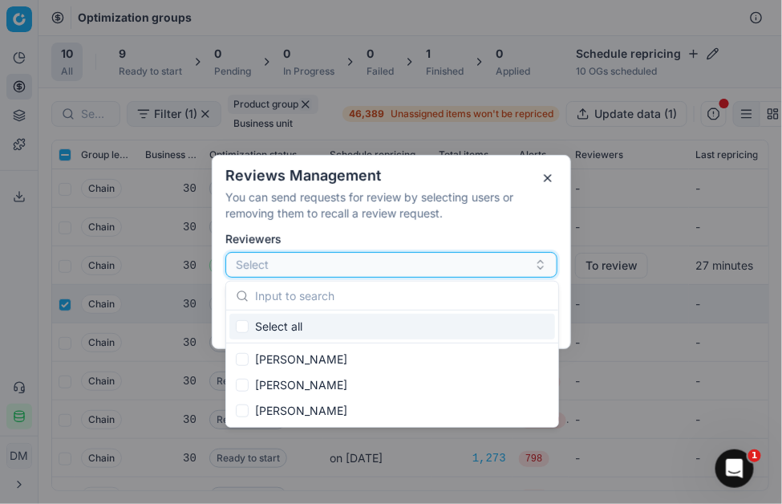
click at [540, 261] on icon "button" at bounding box center [541, 262] width 6 height 2
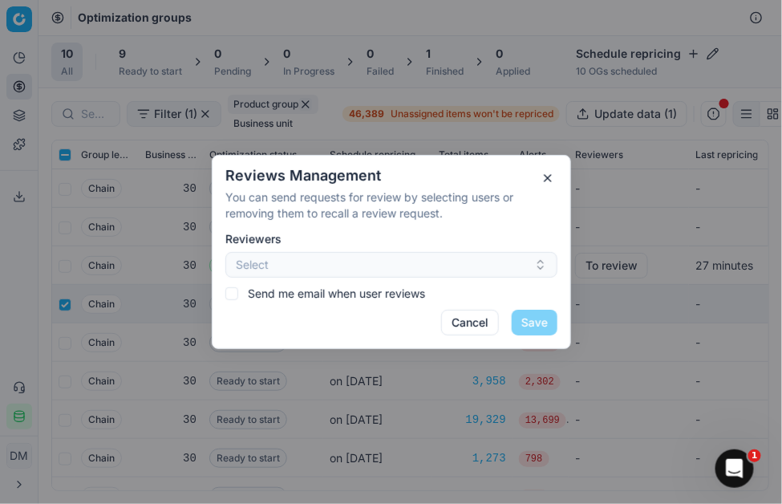
click at [552, 167] on div "Reviews Management You can send requests for review by selecting users or remov…" at bounding box center [391, 252] width 359 height 194
click at [555, 173] on button "button" at bounding box center [547, 177] width 19 height 19
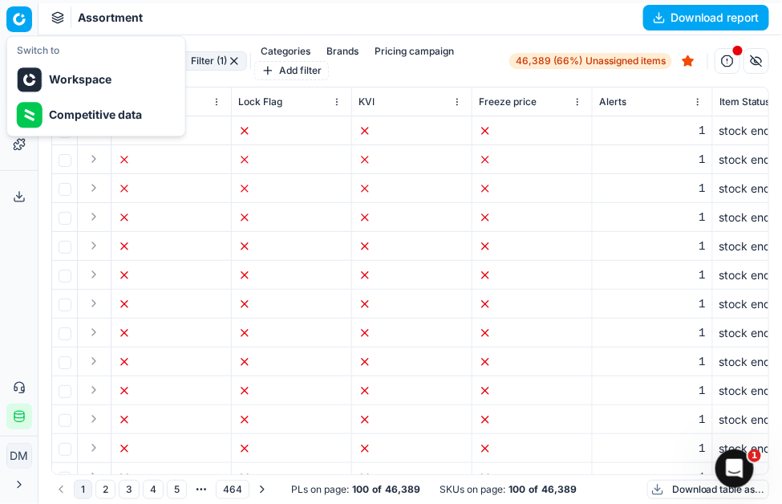
click at [16, 16] on html "Pricing platform Analytics Pricing Product portfolio Templates Export service 0…" at bounding box center [391, 252] width 782 height 504
click at [19, 13] on html "Pricing platform Analytics Pricing Product portfolio Templates Export service 0…" at bounding box center [391, 252] width 782 height 504
click at [20, 13] on html "Pricing platform Analytics Pricing Product portfolio Templates Export service 0…" at bounding box center [391, 252] width 782 height 504
click at [30, 118] on div at bounding box center [30, 115] width 26 height 26
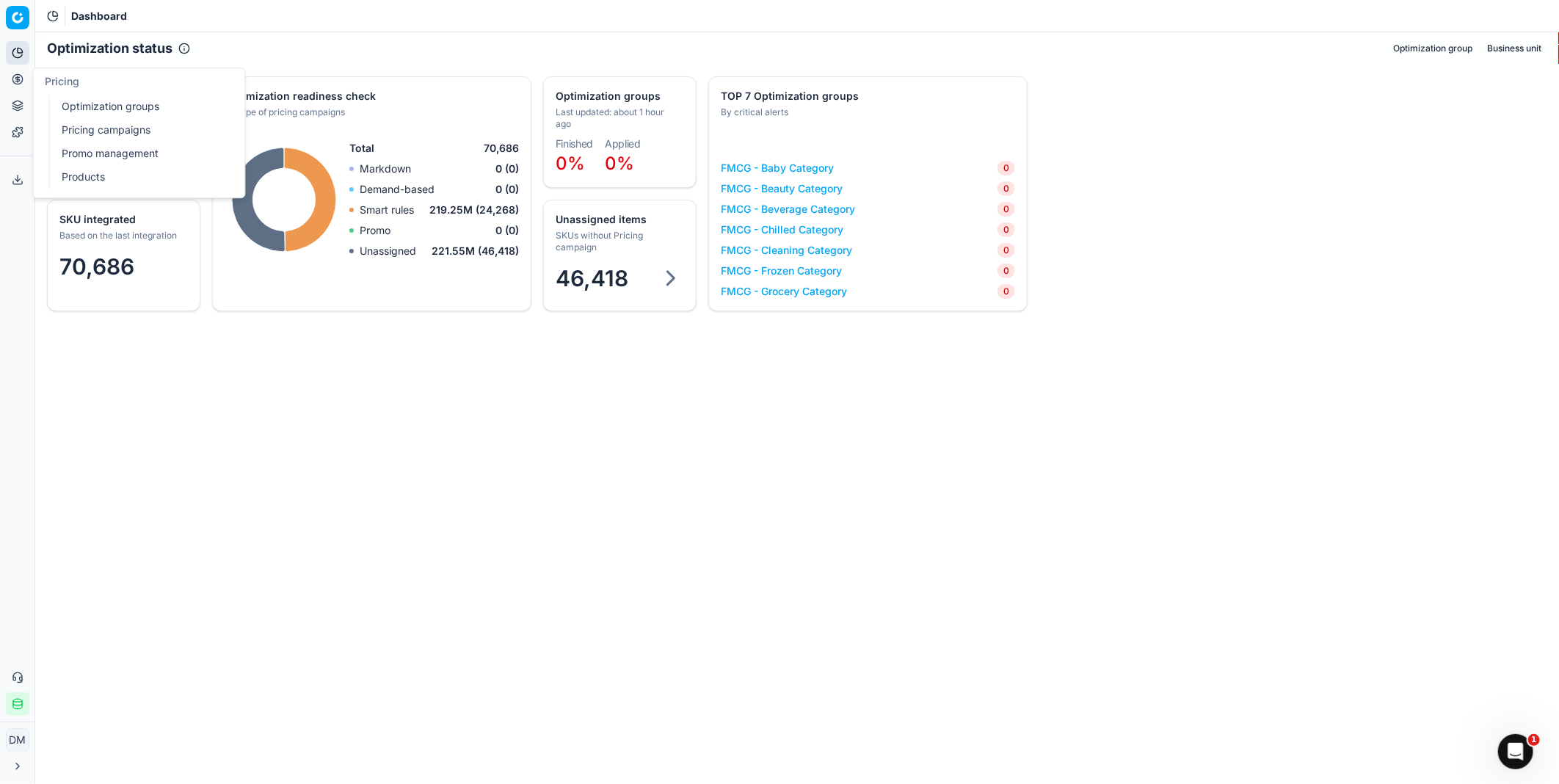
click at [15, 80] on icon at bounding box center [17, 79] width 12 height 12
click at [13, 16] on html "Pricing platform Analytics Pricing Product portfolio Templates Export service 0…" at bounding box center [780, 392] width 1559 height 784
click at [536, 482] on html "Pricing platform Analytics Pricing Product portfolio Templates Export service 0…" at bounding box center [780, 392] width 1559 height 784
click at [15, 89] on button "Pricing" at bounding box center [17, 80] width 24 height 24
click at [17, 81] on icon at bounding box center [17, 79] width 0 height 5
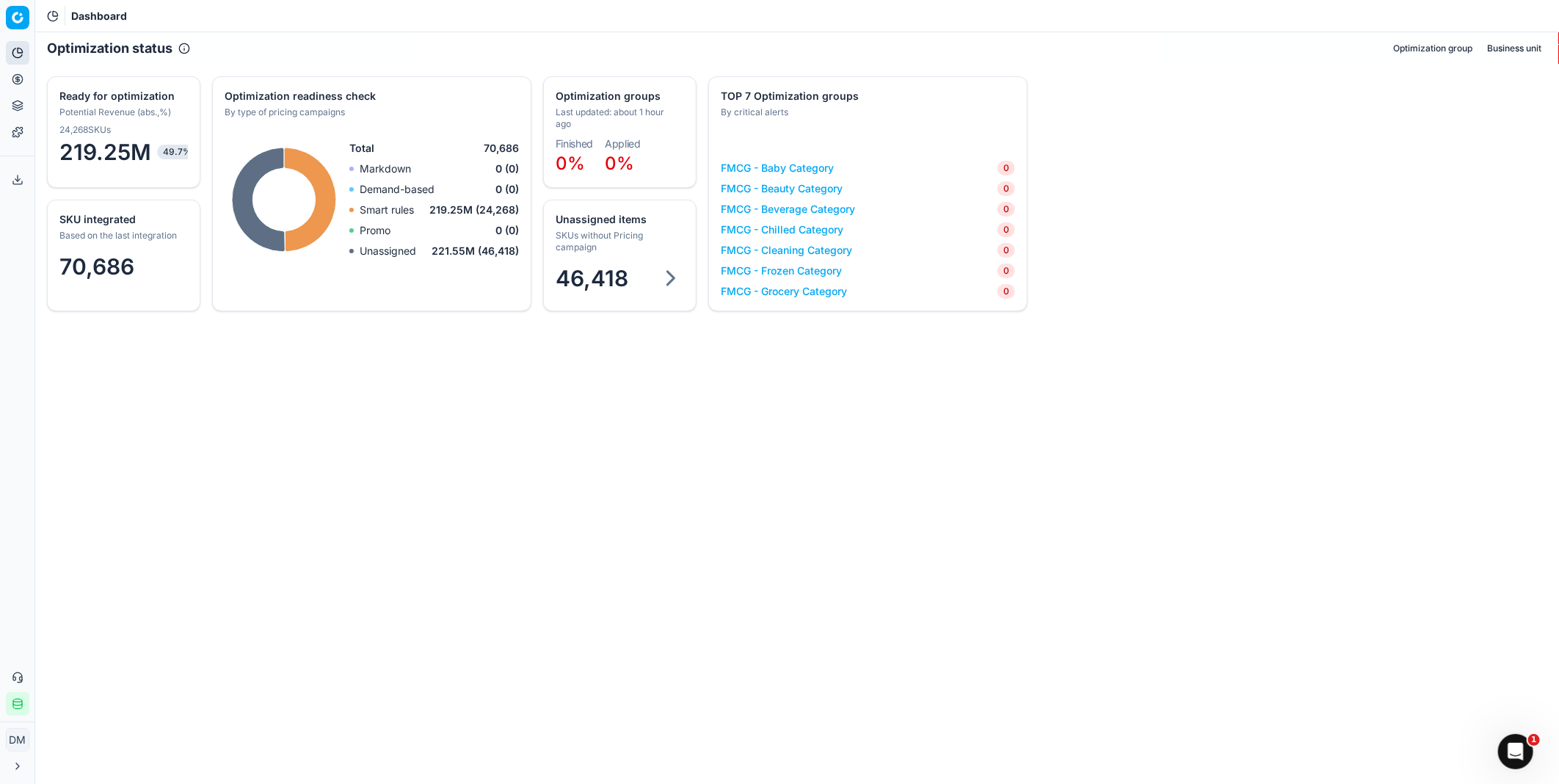
click at [17, 80] on icon at bounding box center [17, 79] width 0 height 5
click at [12, 54] on icon at bounding box center [17, 52] width 12 height 12
click at [88, 79] on link "Dashboard" at bounding box center [141, 80] width 171 height 20
click at [83, 102] on link "AI Insights" at bounding box center [141, 103] width 171 height 20
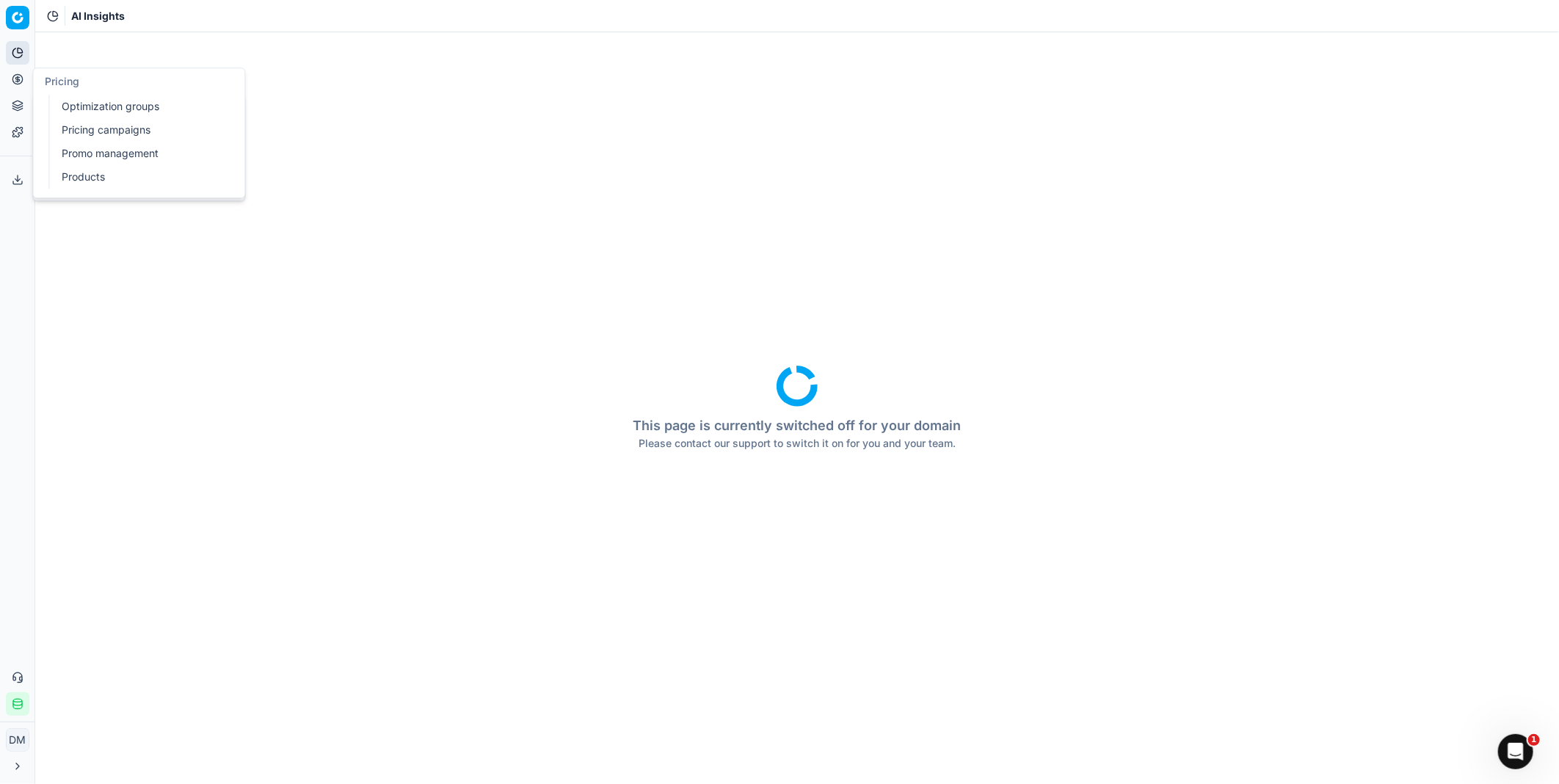
click at [18, 81] on icon at bounding box center [17, 79] width 4 height 4
click at [110, 109] on link "Optimization groups" at bounding box center [141, 106] width 171 height 20
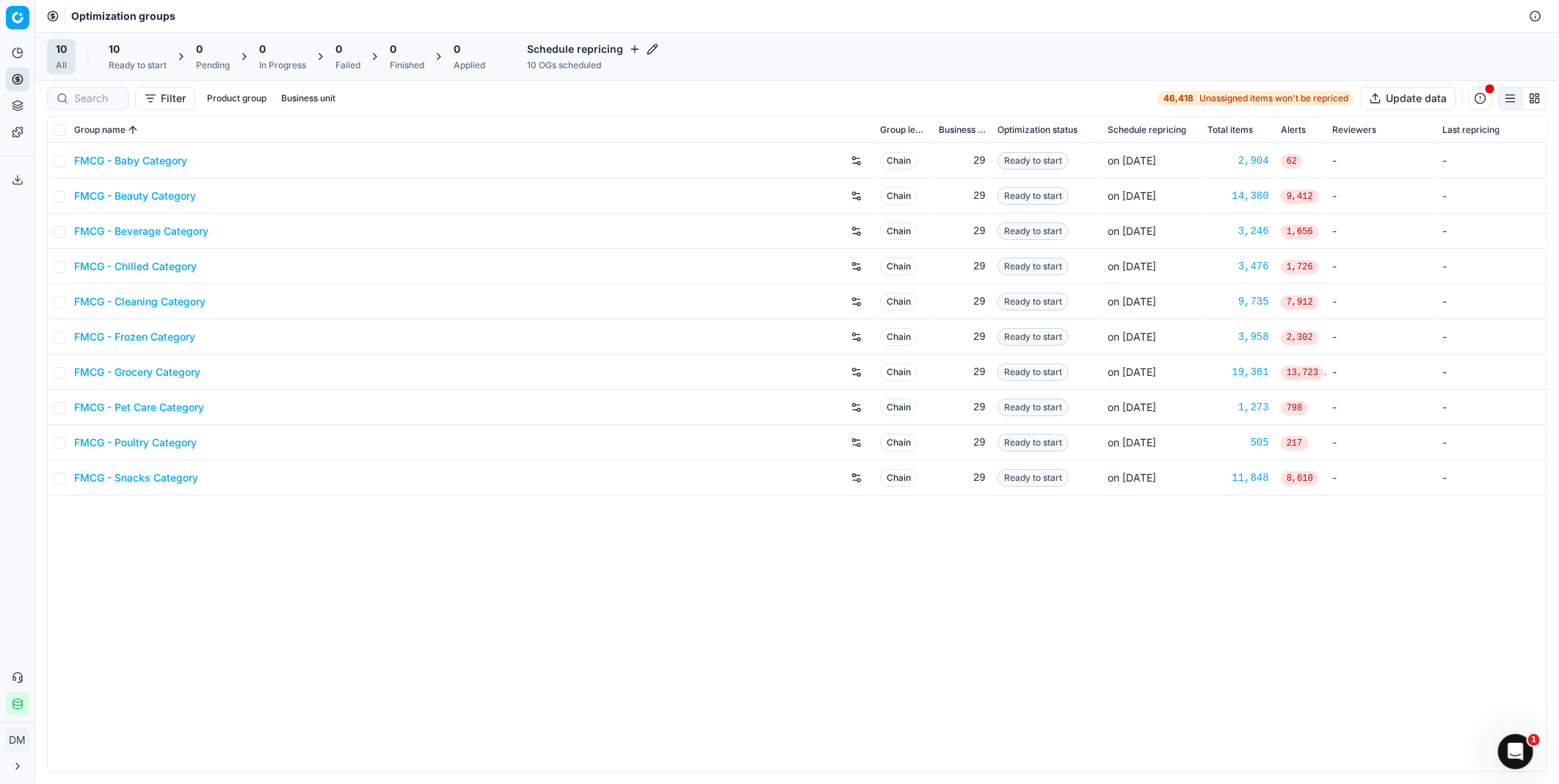
click at [106, 224] on link "FMCG - Beverage Category" at bounding box center [141, 231] width 134 height 15
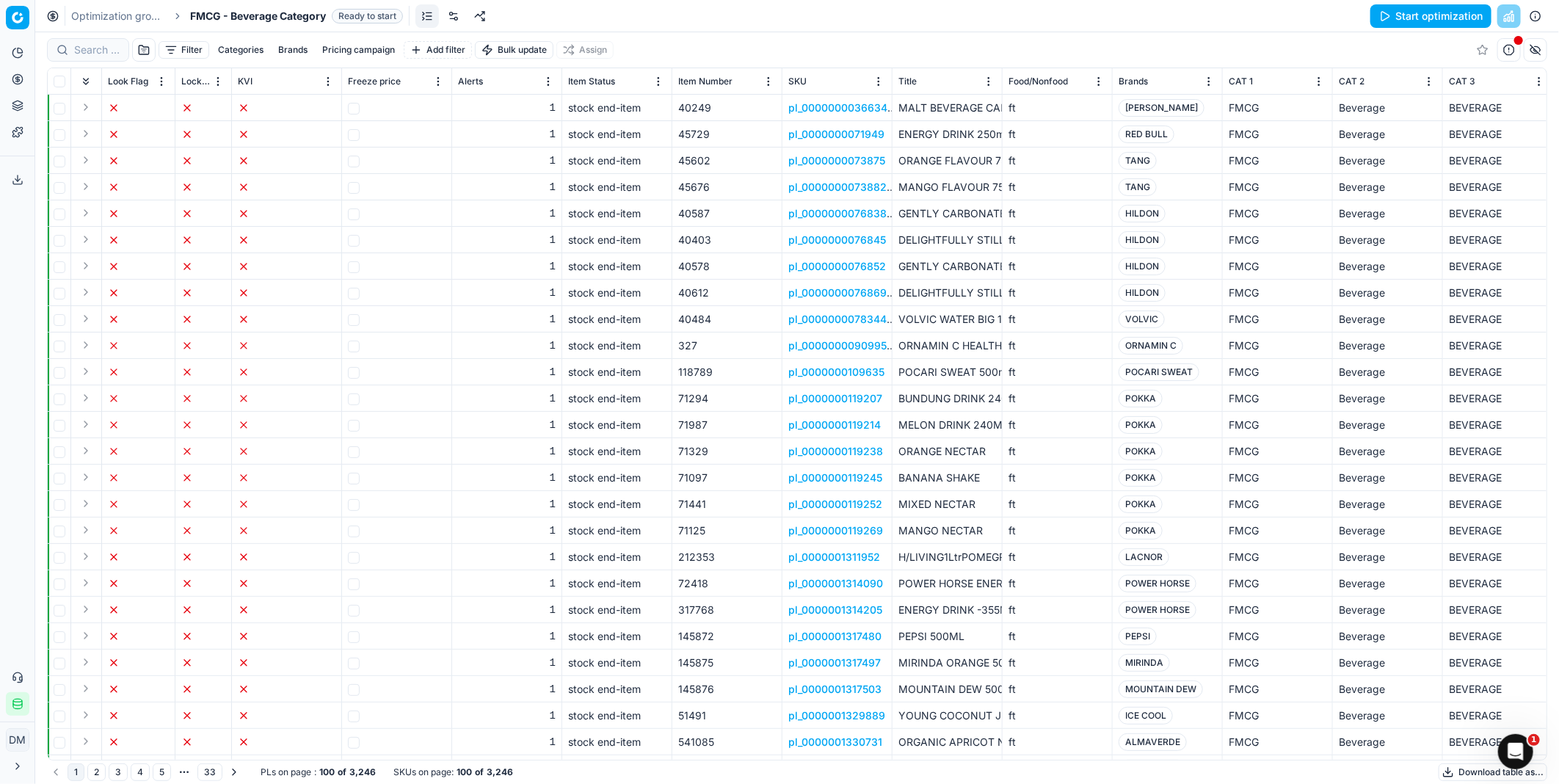
click at [367, 42] on button "Pricing campaign" at bounding box center [359, 49] width 84 height 17
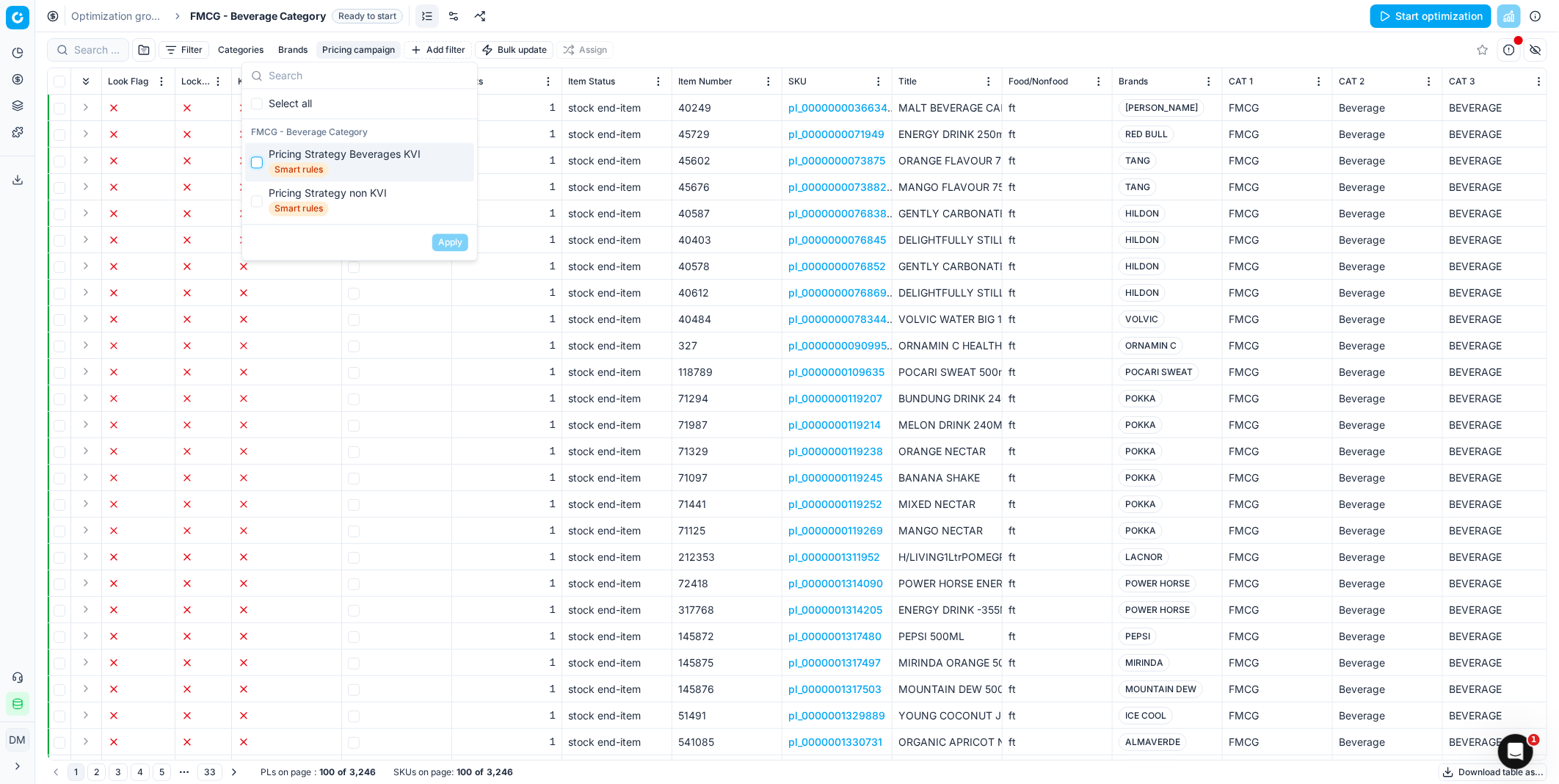
click at [257, 164] on input "Suggestions" at bounding box center [256, 162] width 12 height 12
checkbox input "true"
click at [466, 244] on button "Apply" at bounding box center [450, 242] width 36 height 17
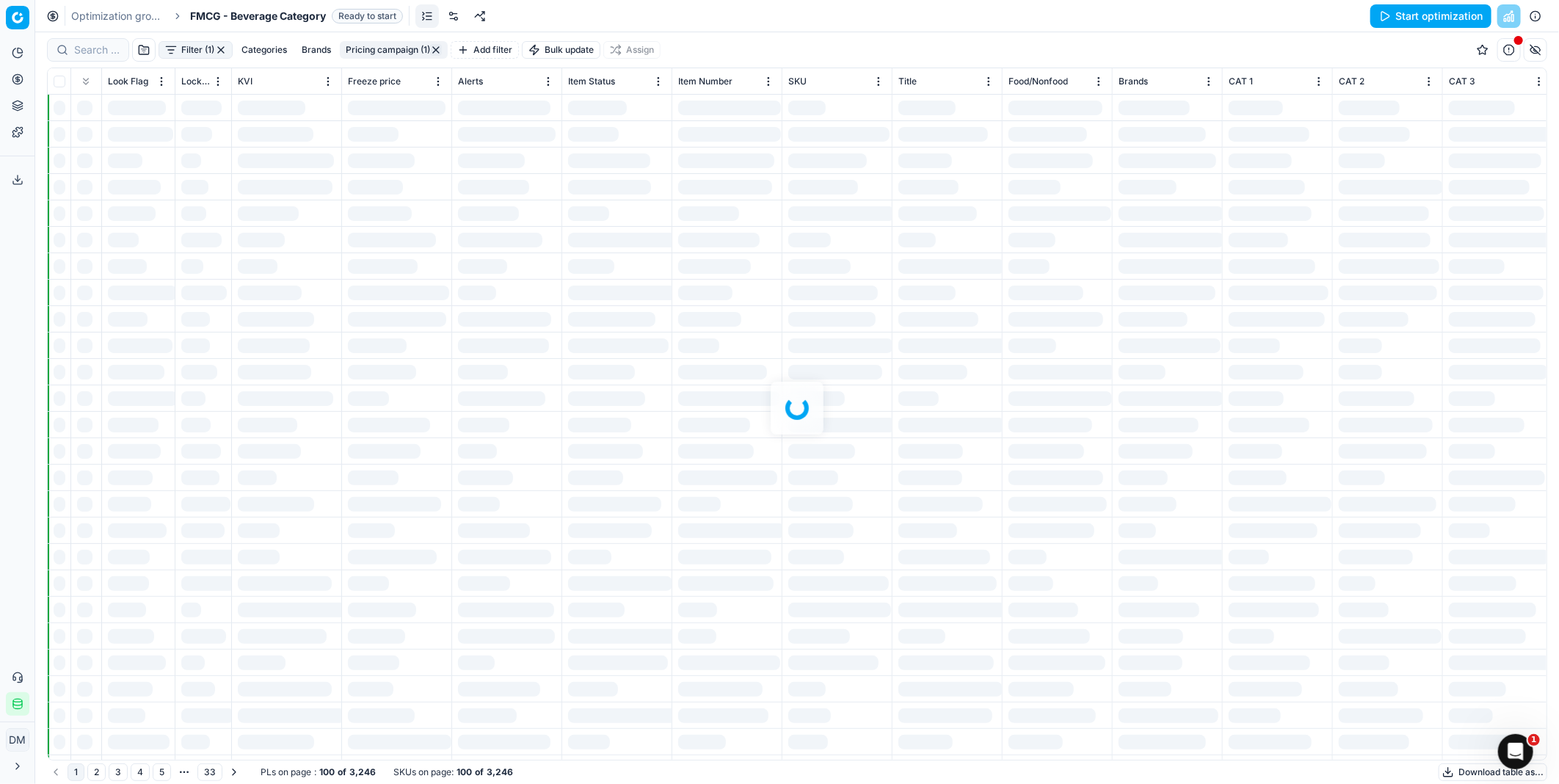
click at [458, 243] on div at bounding box center [798, 408] width 1524 height 752
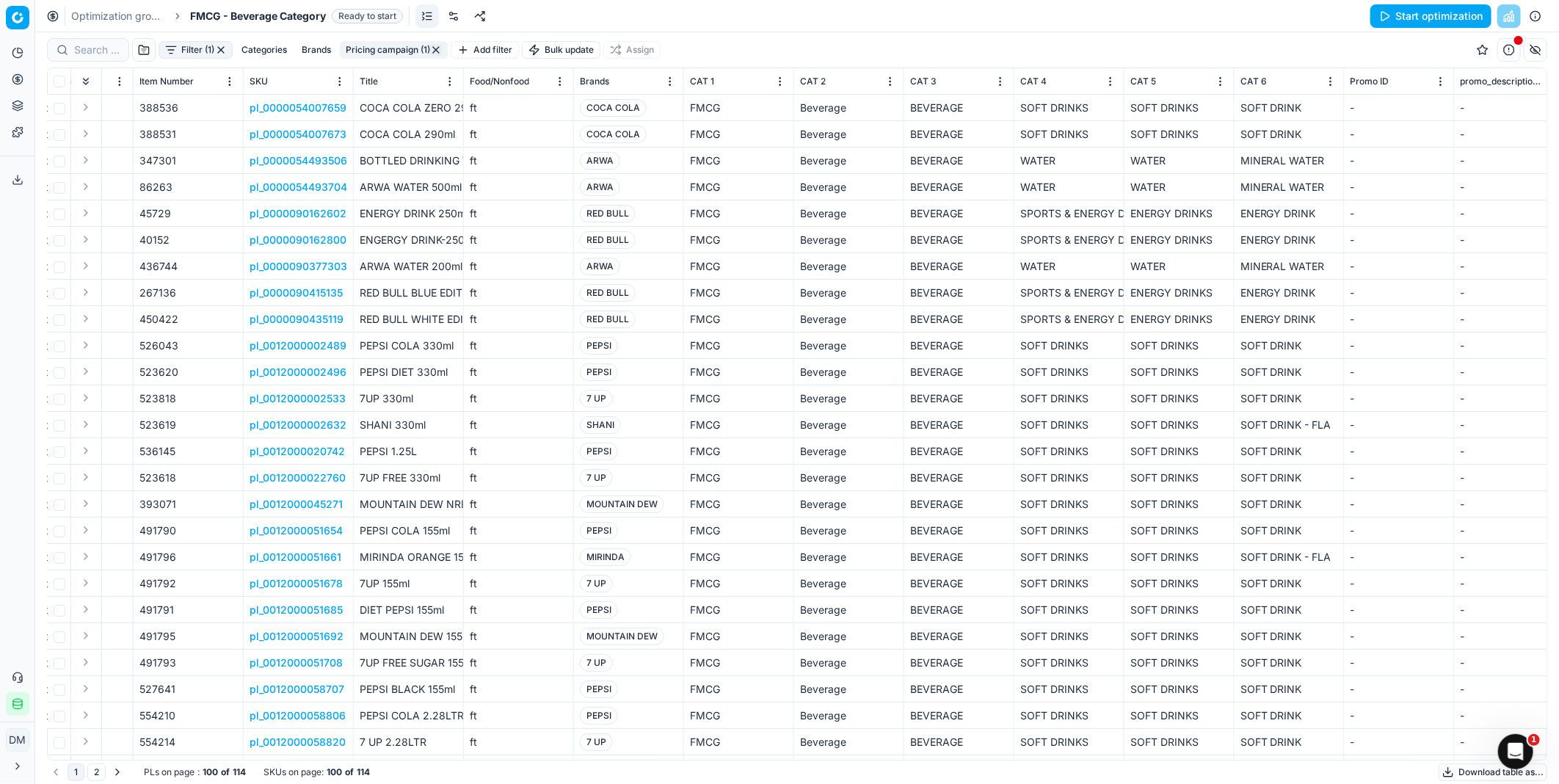
scroll to position [0, 166]
